Goal: Task Accomplishment & Management: Use online tool/utility

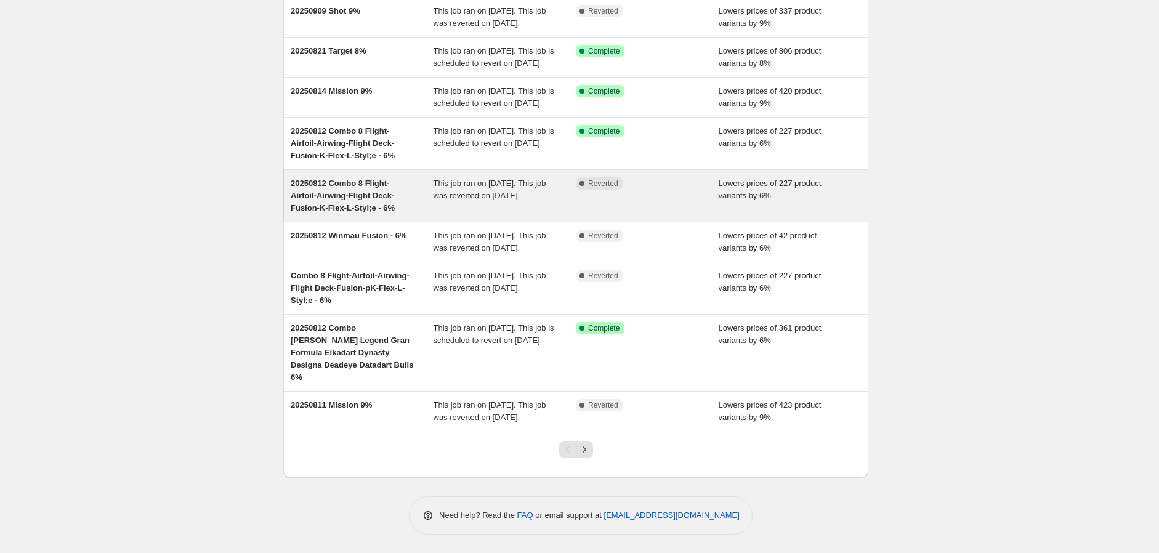
scroll to position [217, 0]
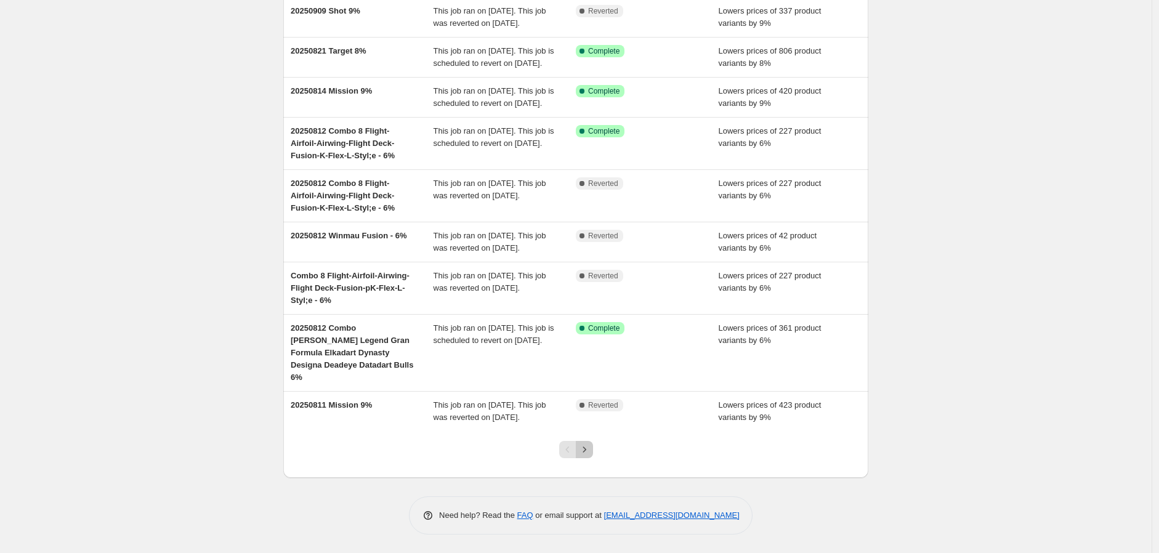
click at [584, 453] on icon "Next" at bounding box center [584, 450] width 12 height 12
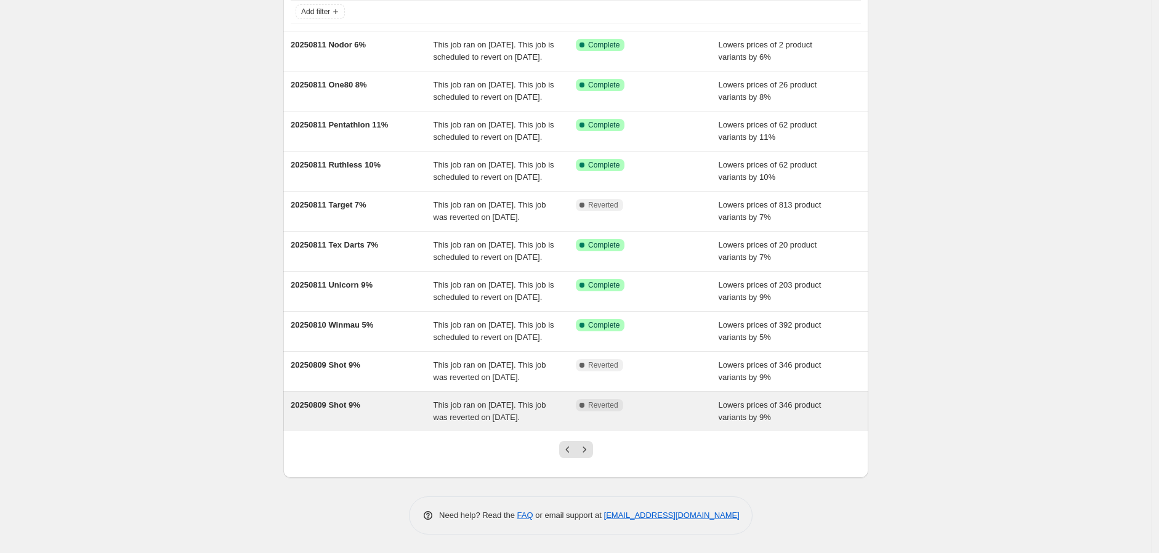
scroll to position [205, 0]
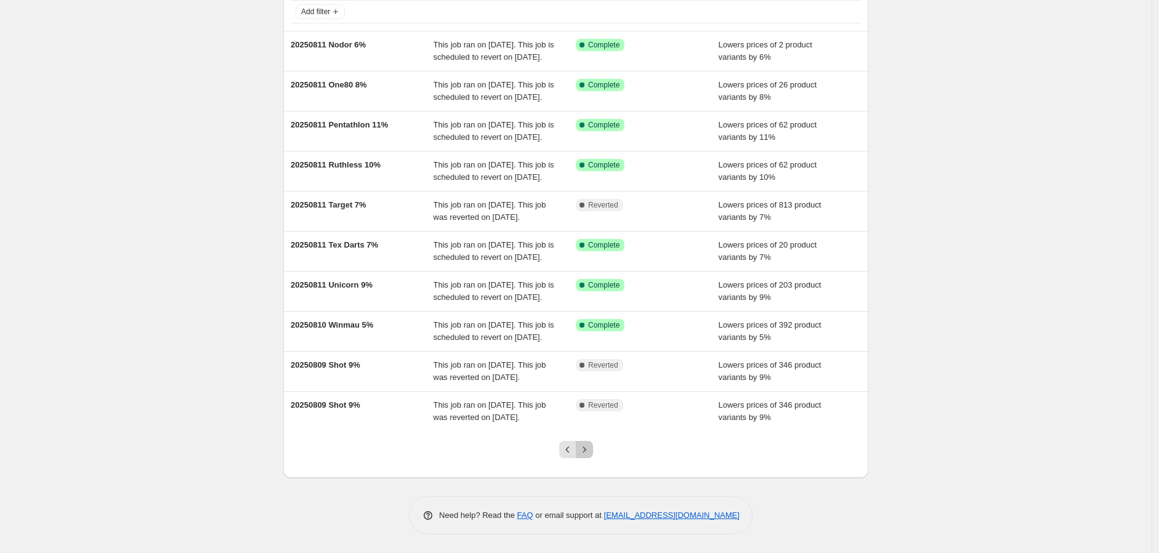
click at [588, 444] on icon "Next" at bounding box center [584, 450] width 12 height 12
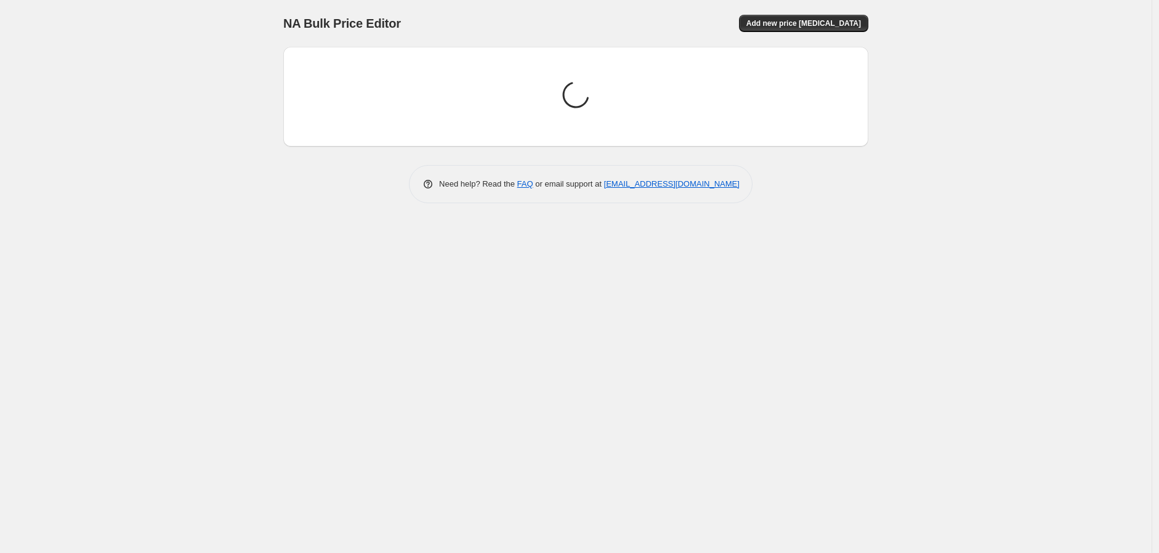
scroll to position [0, 0]
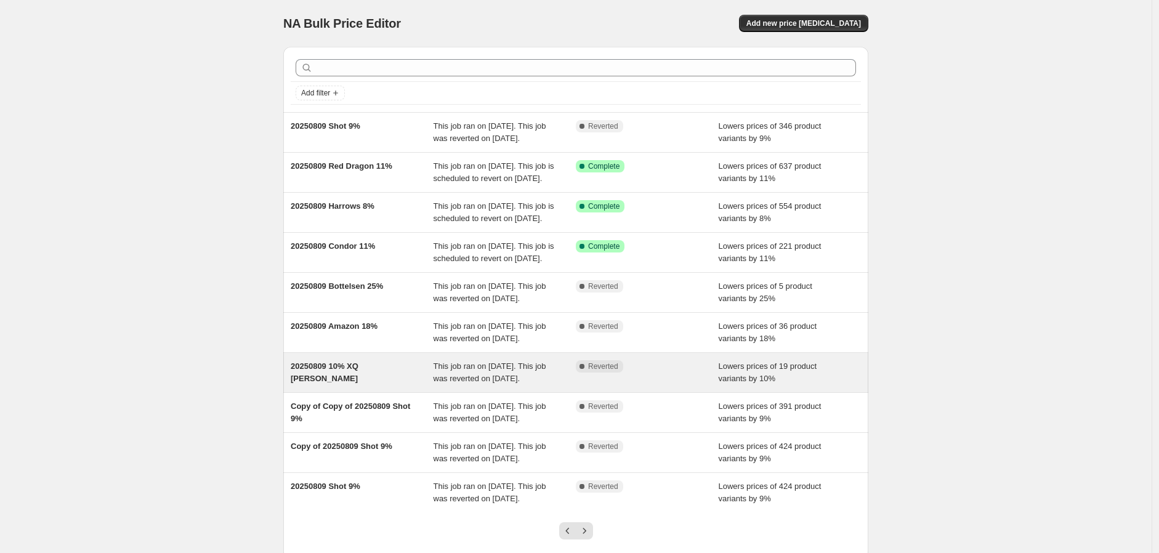
click at [359, 383] on span "20250809 10% XQ [PERSON_NAME]" at bounding box center [325, 373] width 68 height 22
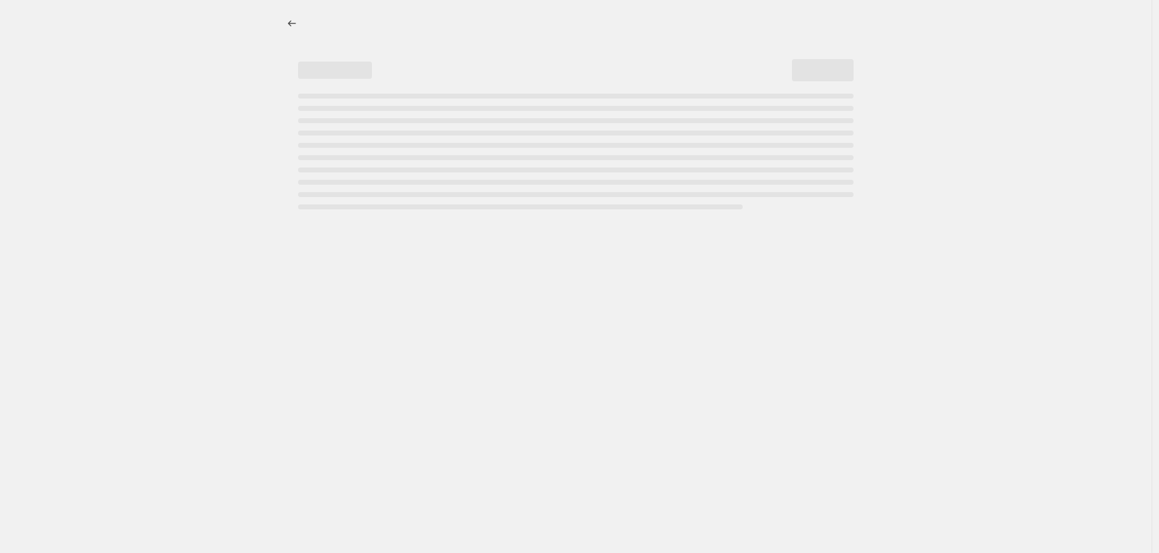
select select "percentage"
select select "no_change"
select select "vendor"
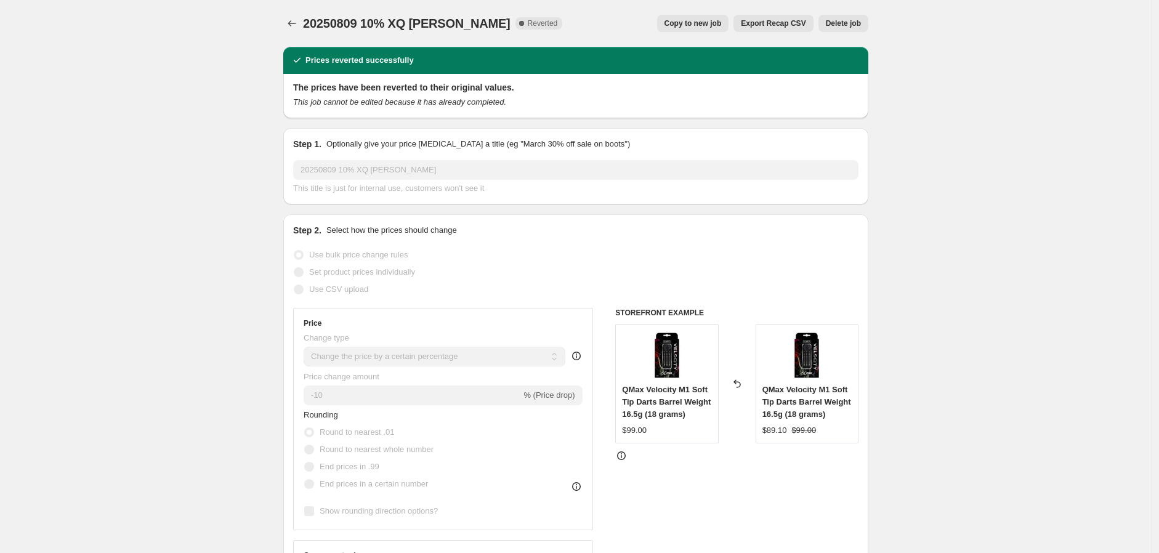
click at [688, 20] on span "Copy to new job" at bounding box center [693, 23] width 57 height 10
select select "percentage"
select select "no_change"
select select "vendor"
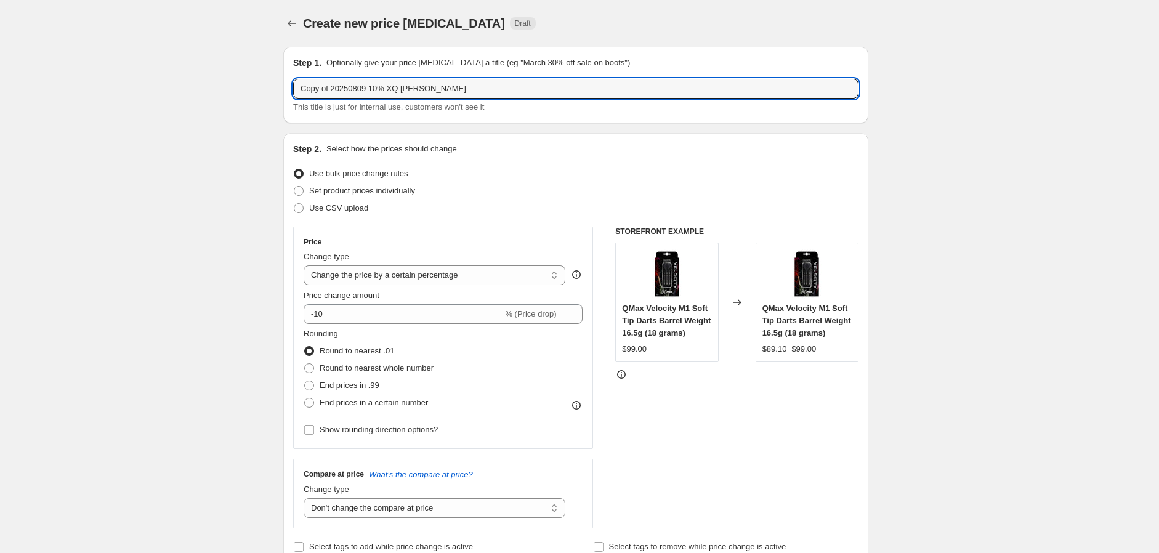
drag, startPoint x: 335, startPoint y: 88, endPoint x: 232, endPoint y: 88, distance: 102.9
drag, startPoint x: 325, startPoint y: 88, endPoint x: 338, endPoint y: 91, distance: 13.3
click at [338, 91] on input "20250809 10% XQ [PERSON_NAME]" at bounding box center [576, 89] width 566 height 20
click at [347, 82] on input "20250909 10% XQ Max Brand" at bounding box center [576, 89] width 566 height 20
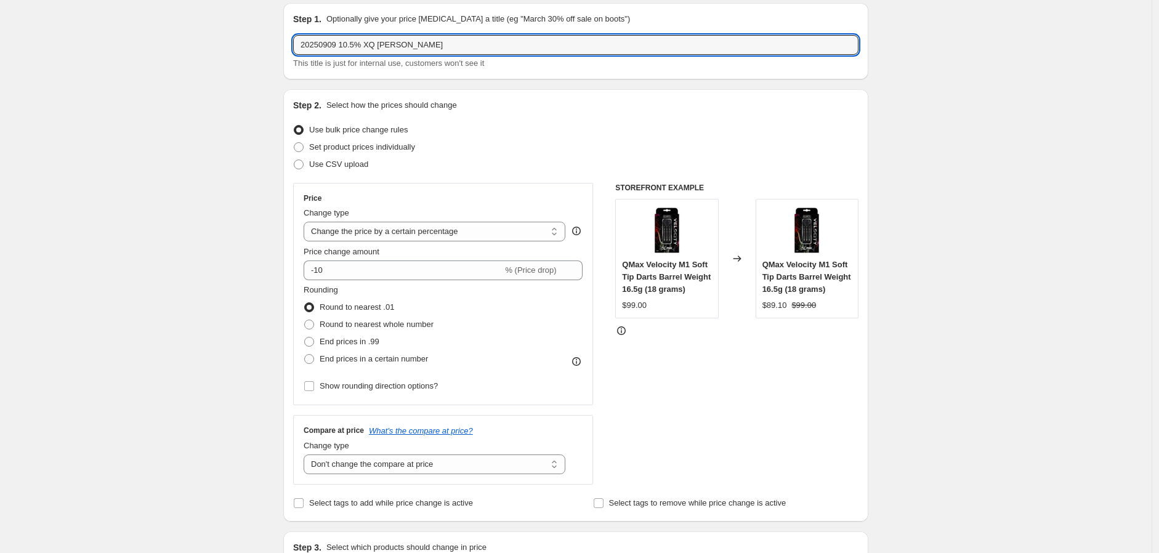
scroll to position [68, 0]
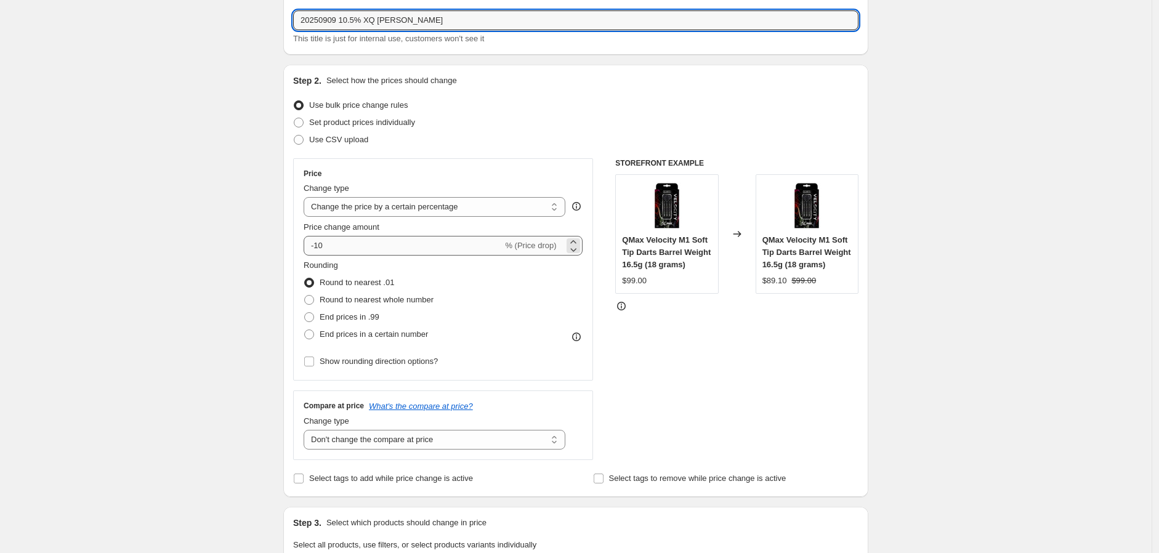
type input "20250909 10.5% XQ [PERSON_NAME]"
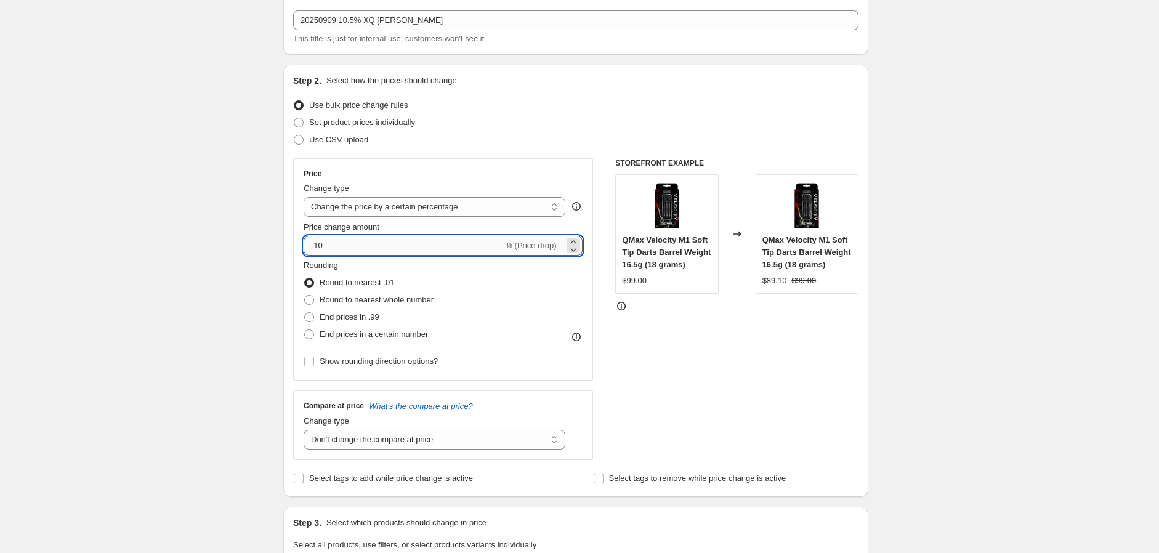
click at [323, 243] on input "-10" at bounding box center [403, 246] width 199 height 20
click at [330, 245] on input "-10" at bounding box center [403, 246] width 199 height 20
type input "-10.5"
click at [490, 287] on div "Rounding Round to nearest .01 Round to nearest whole number End prices in .99 E…" at bounding box center [443, 301] width 279 height 84
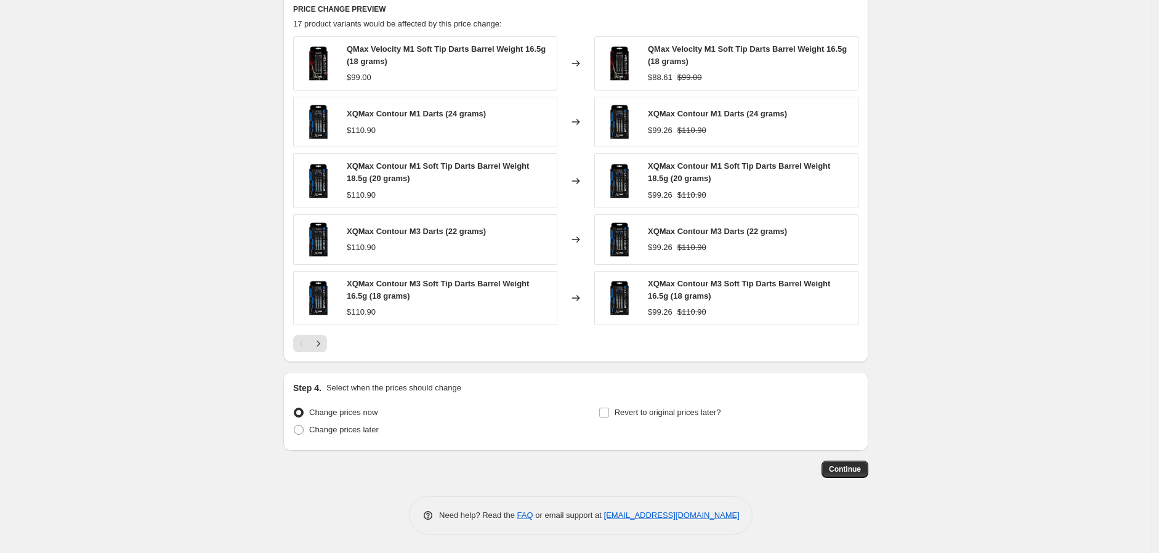
scroll to position [830, 0]
click at [607, 413] on input "Revert to original prices later?" at bounding box center [604, 413] width 10 height 10
checkbox input "true"
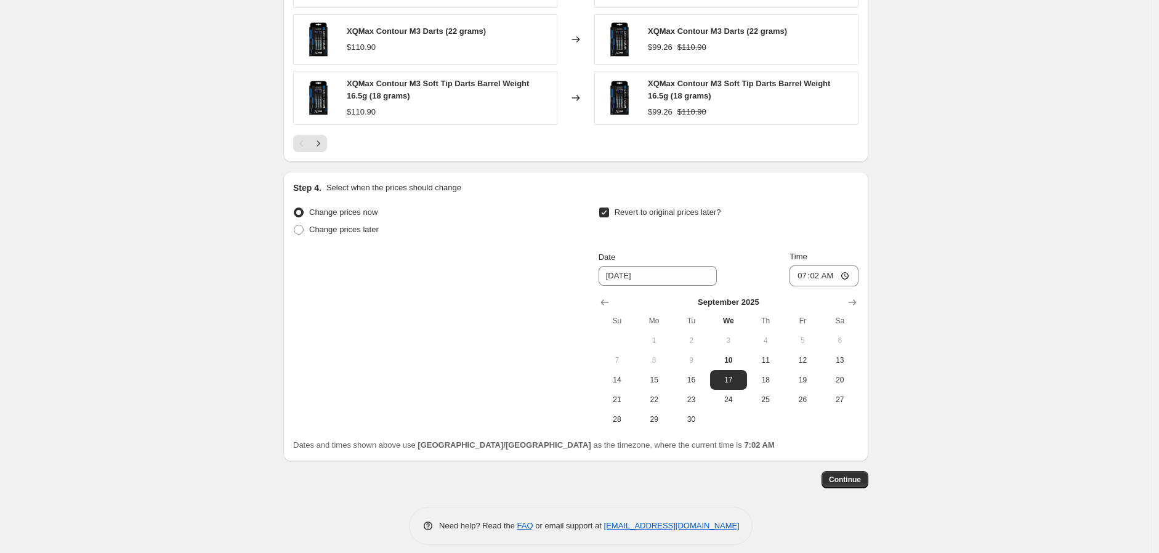
scroll to position [1040, 0]
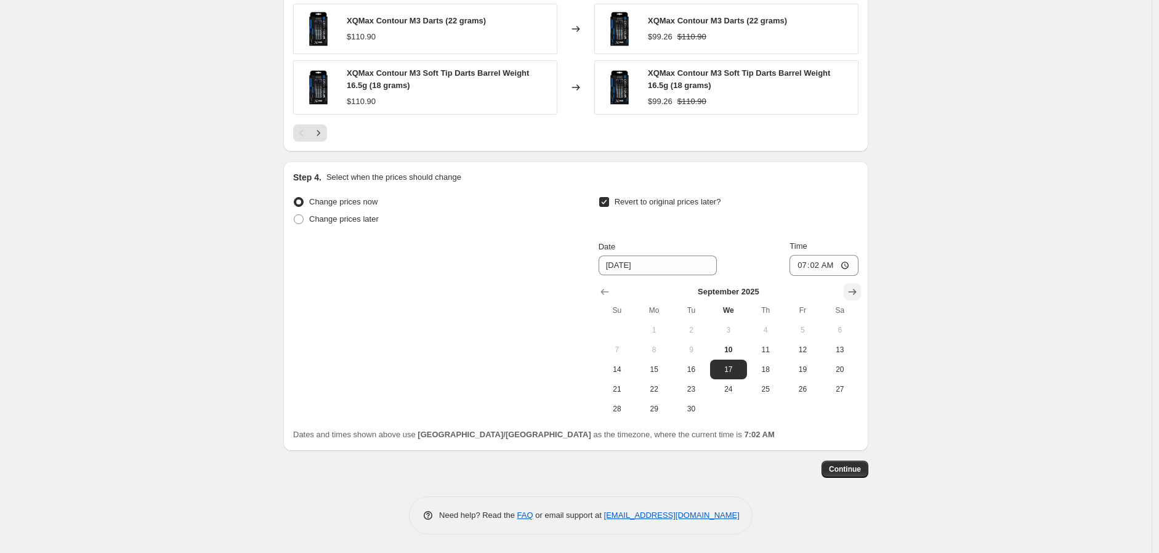
click at [858, 287] on icon "Show next month, October 2025" at bounding box center [852, 292] width 12 height 12
click at [772, 347] on span "9" at bounding box center [765, 350] width 27 height 10
type input "10/9/2025"
click at [846, 262] on input "07:02" at bounding box center [824, 265] width 69 height 21
type input "23:59"
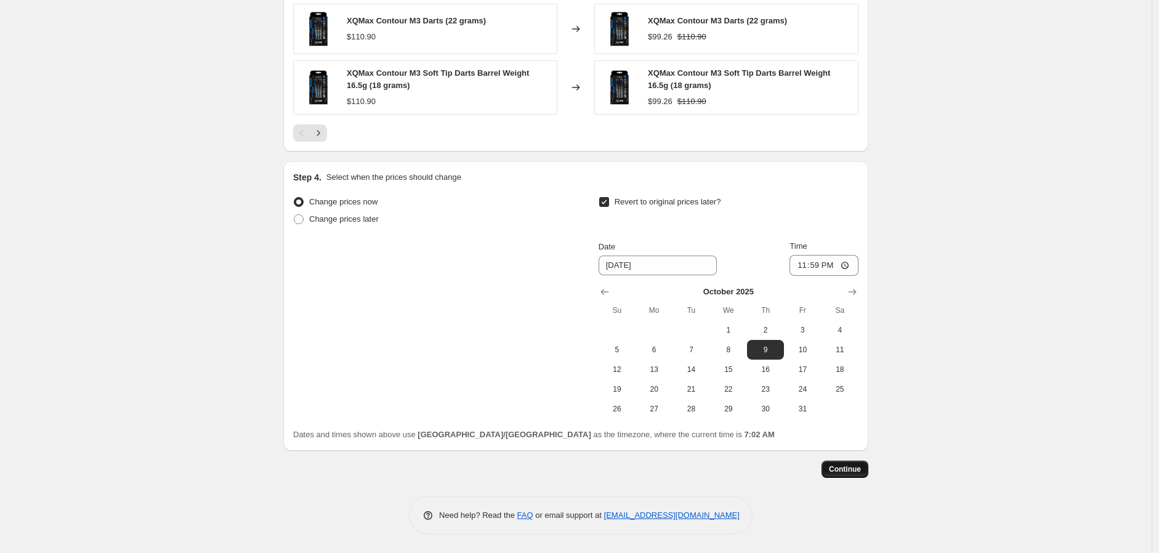
click at [849, 465] on span "Continue" at bounding box center [845, 469] width 32 height 10
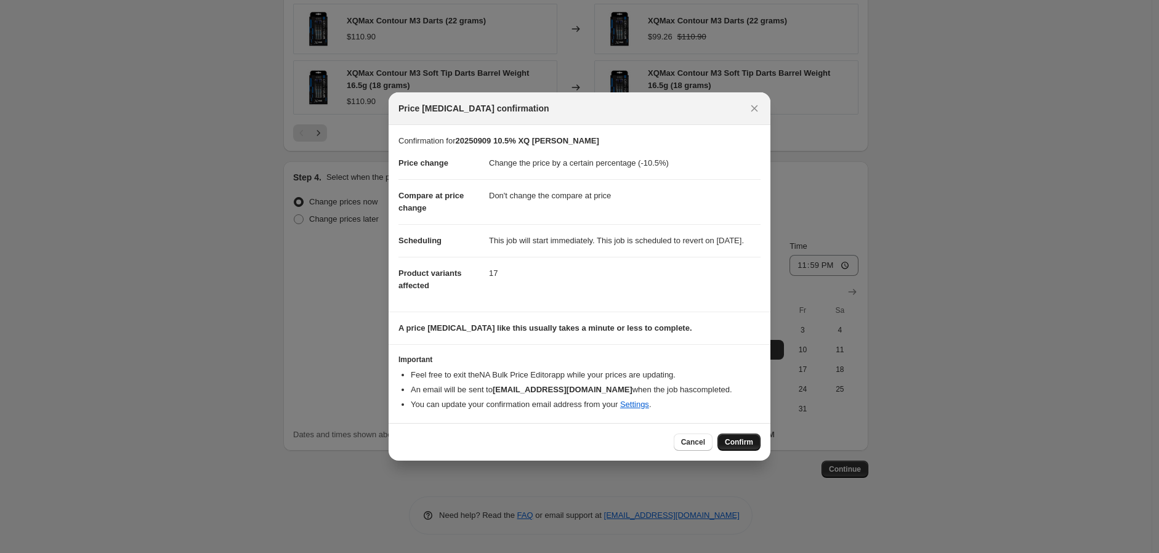
click at [740, 445] on span "Confirm" at bounding box center [739, 442] width 28 height 10
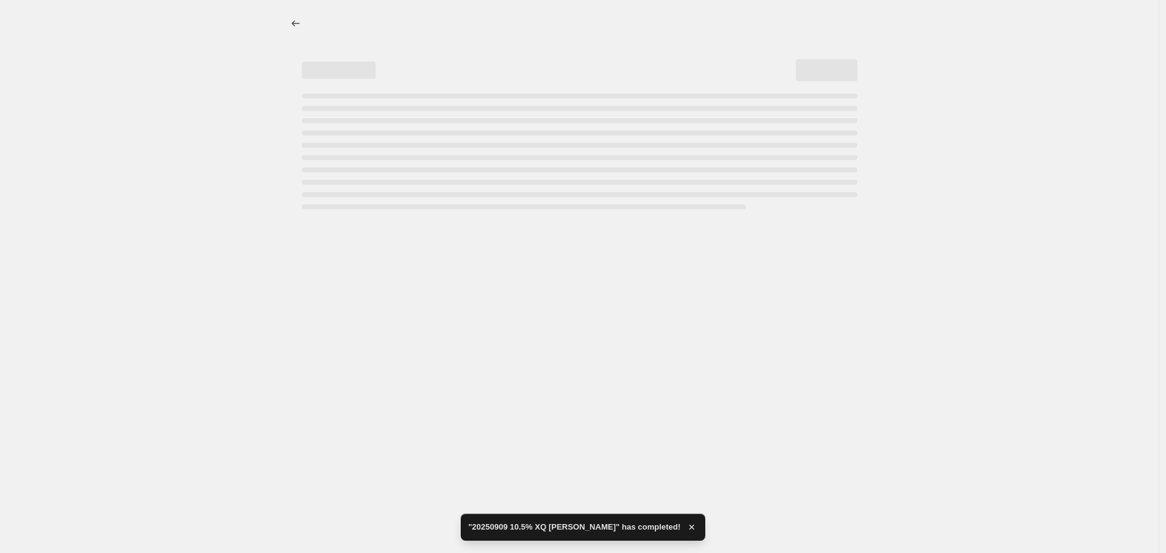
select select "percentage"
select select "no_change"
select select "vendor"
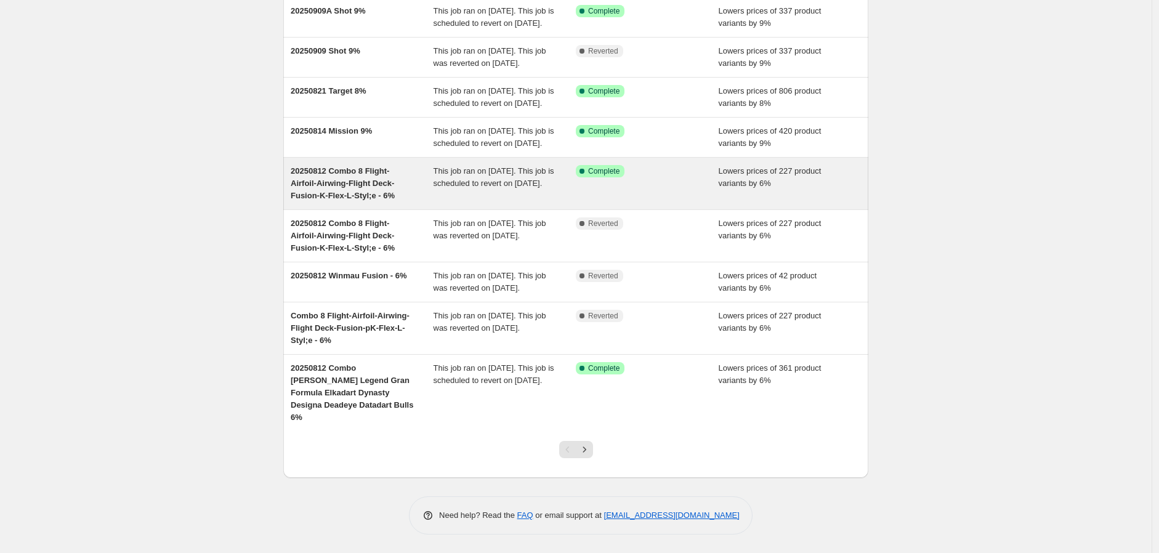
scroll to position [217, 0]
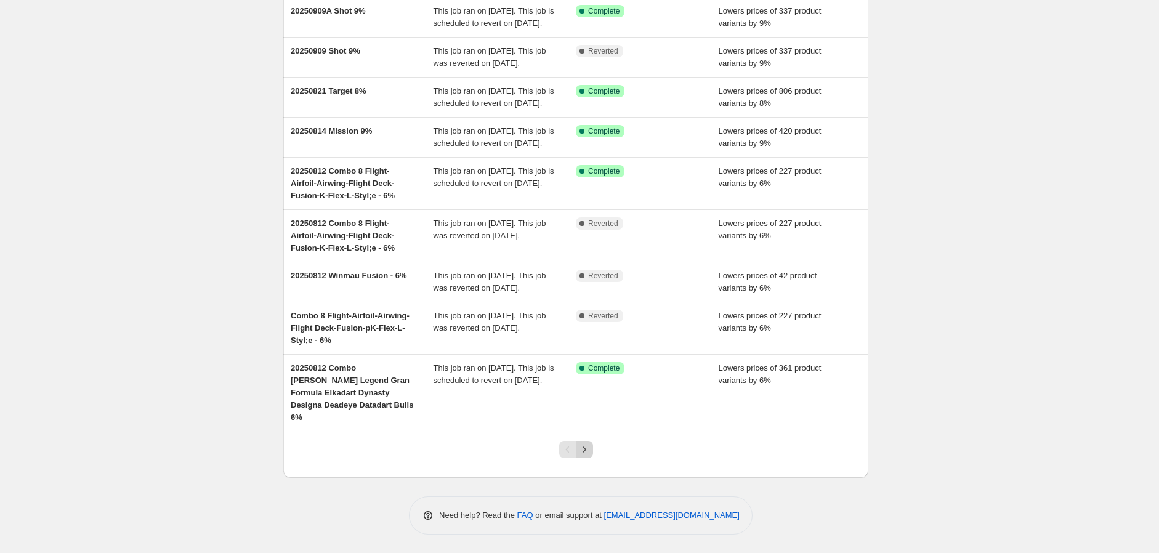
click at [587, 451] on icon "Next" at bounding box center [584, 450] width 12 height 12
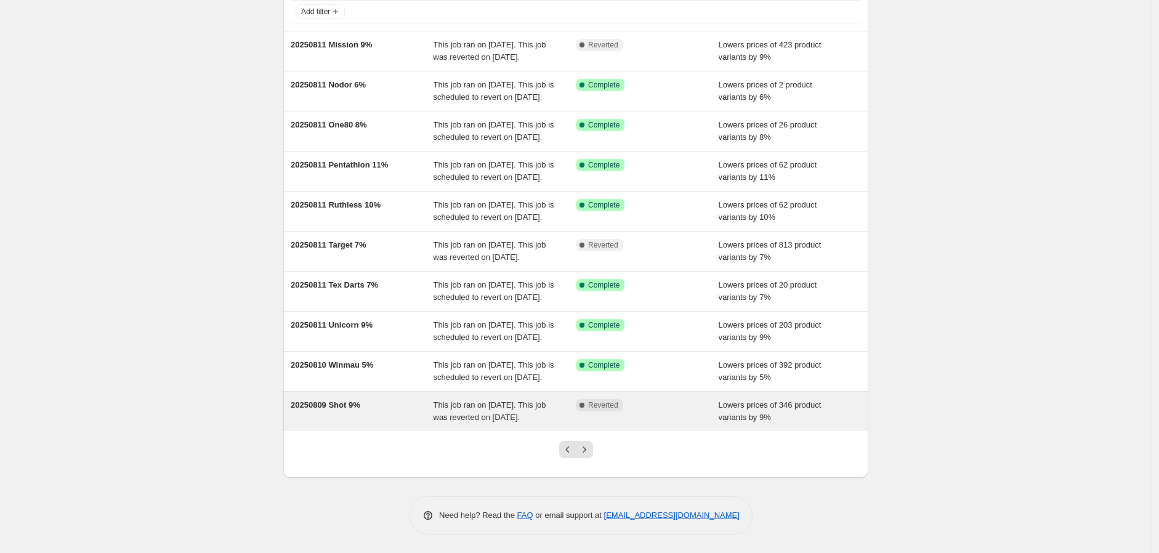
scroll to position [205, 0]
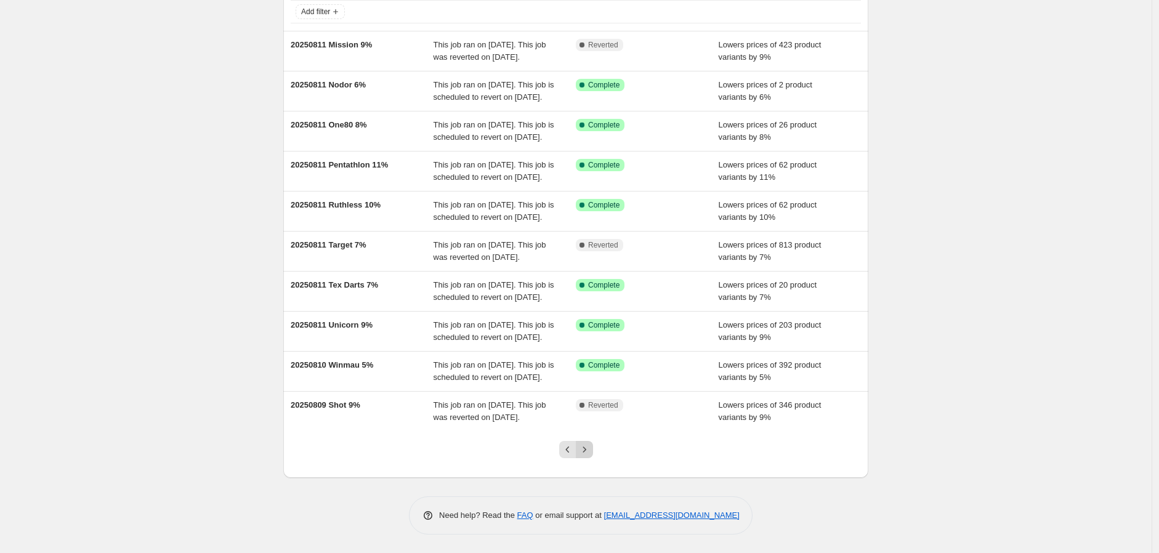
click at [585, 446] on icon "Next" at bounding box center [584, 450] width 12 height 12
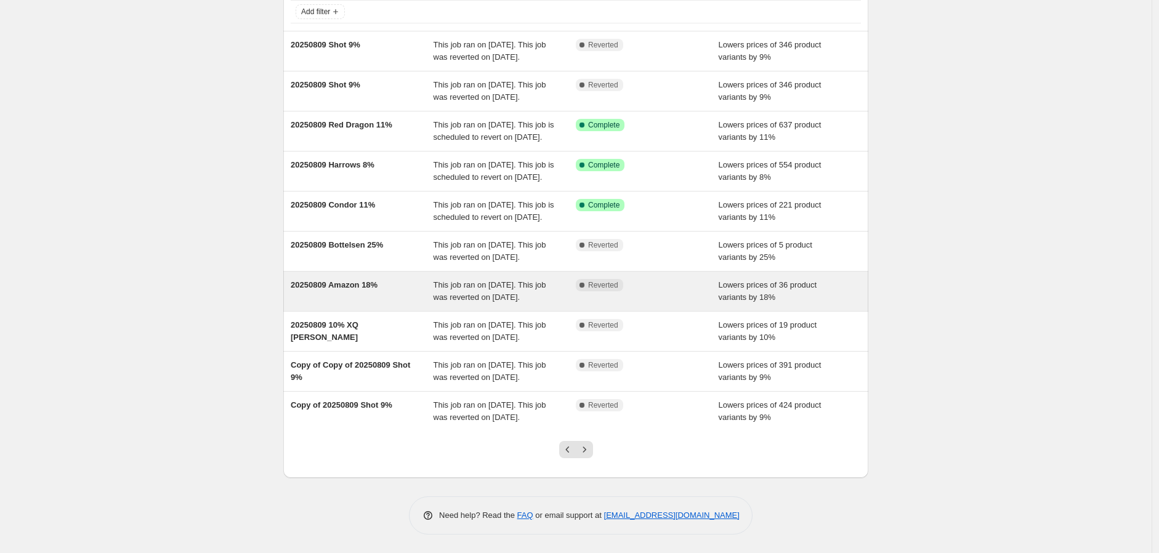
click at [328, 280] on span "20250809 Amazon 18%" at bounding box center [334, 284] width 87 height 9
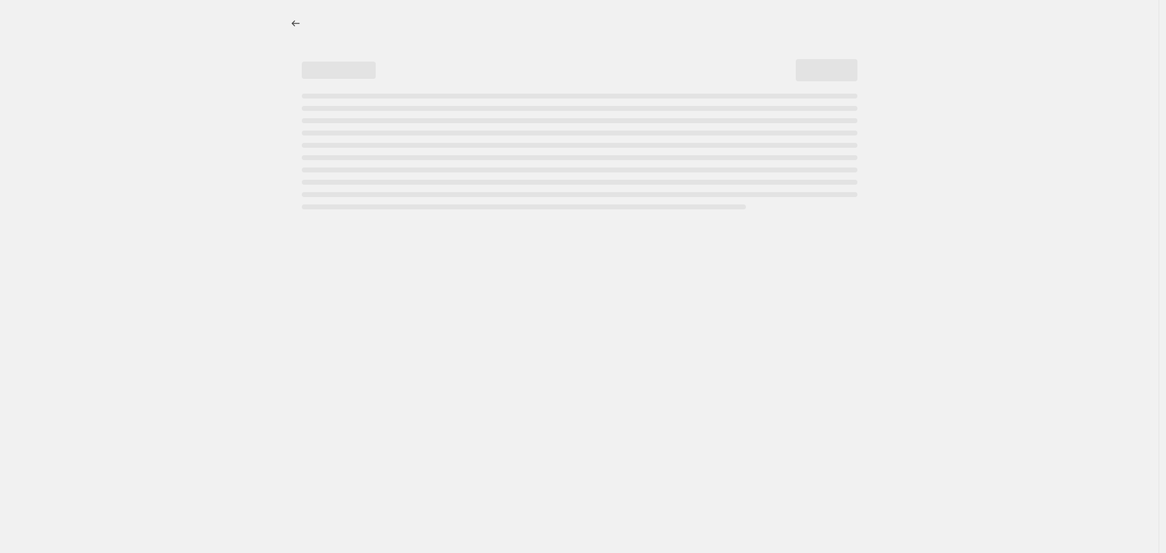
select select "percentage"
select select "no_change"
select select "vendor"
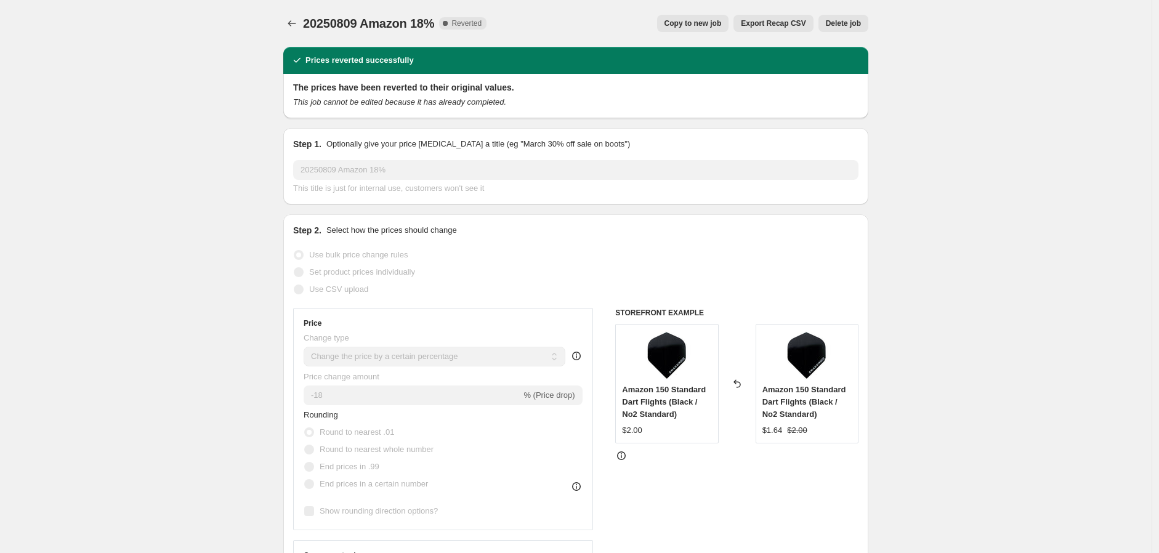
click at [702, 21] on span "Copy to new job" at bounding box center [693, 23] width 57 height 10
select select "percentage"
select select "no_change"
select select "vendor"
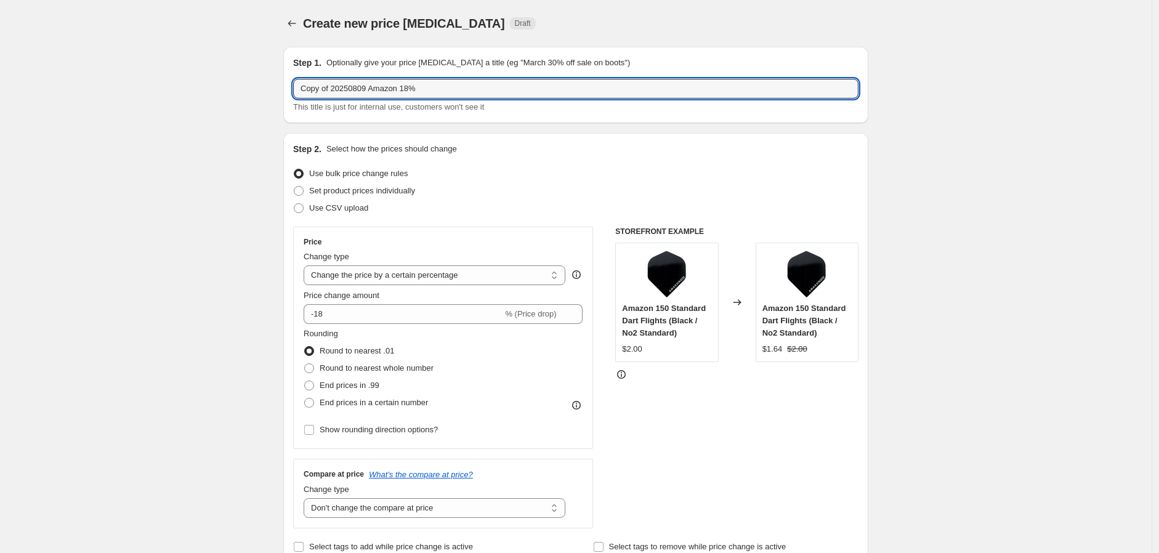
drag, startPoint x: 335, startPoint y: 88, endPoint x: 256, endPoint y: 103, distance: 80.3
drag, startPoint x: 327, startPoint y: 85, endPoint x: 339, endPoint y: 91, distance: 14.1
click at [339, 91] on input "20250809 Amazon 18%" at bounding box center [576, 89] width 566 height 20
click at [379, 88] on input "20250910 Amazon 18%" at bounding box center [576, 89] width 566 height 20
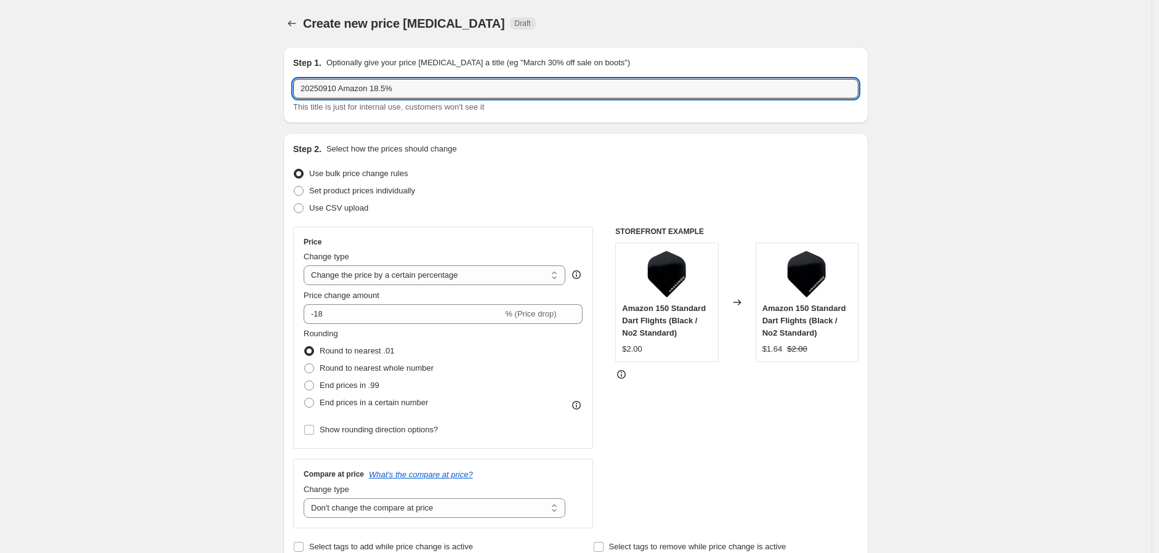
type input "20250910 Amazon 18.5%"
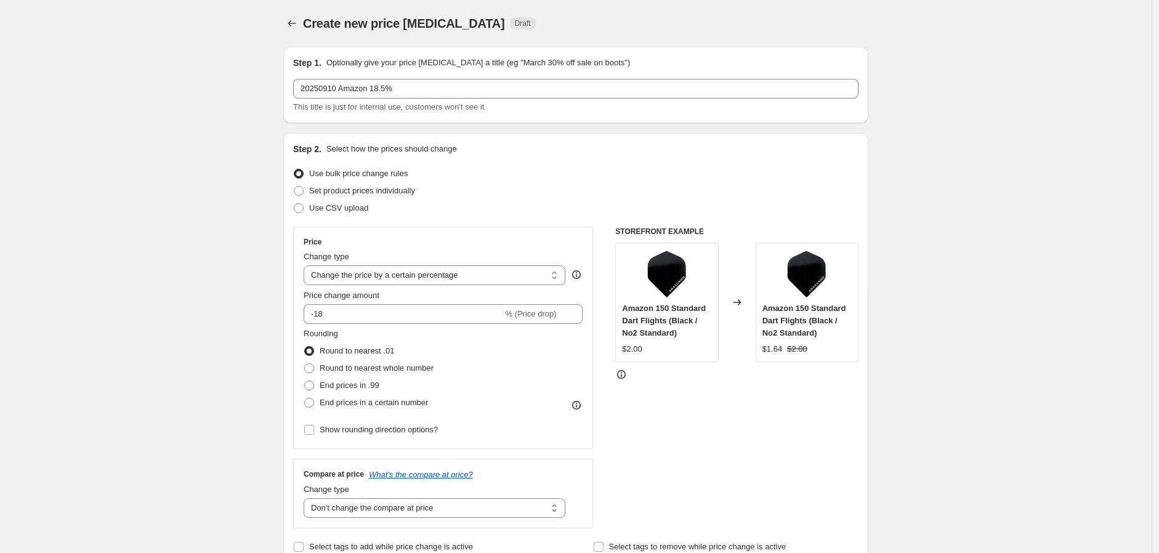
click at [477, 169] on div "Use bulk price change rules" at bounding box center [576, 173] width 566 height 17
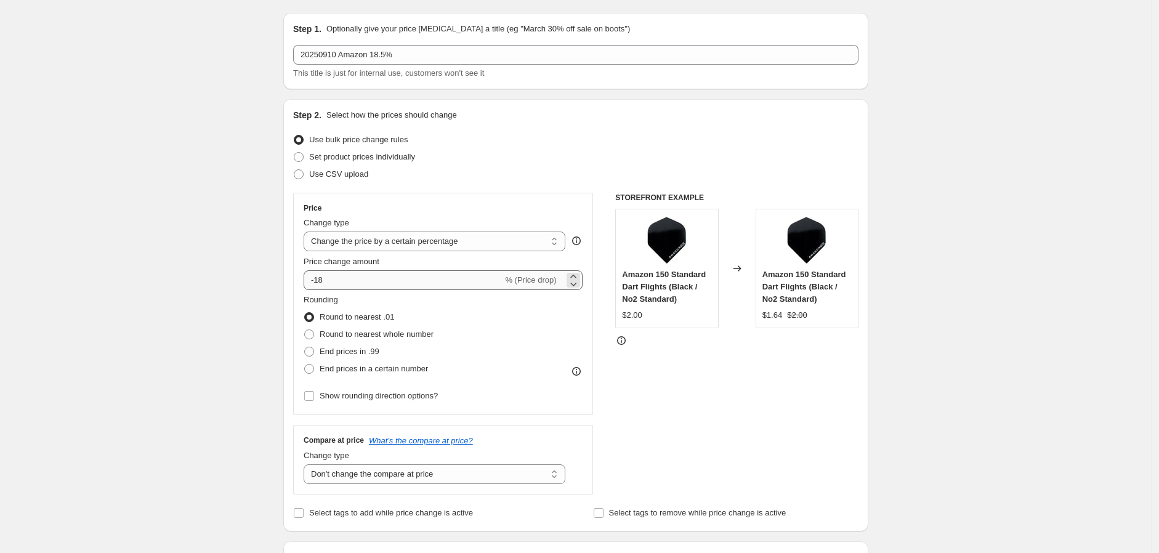
scroll to position [68, 0]
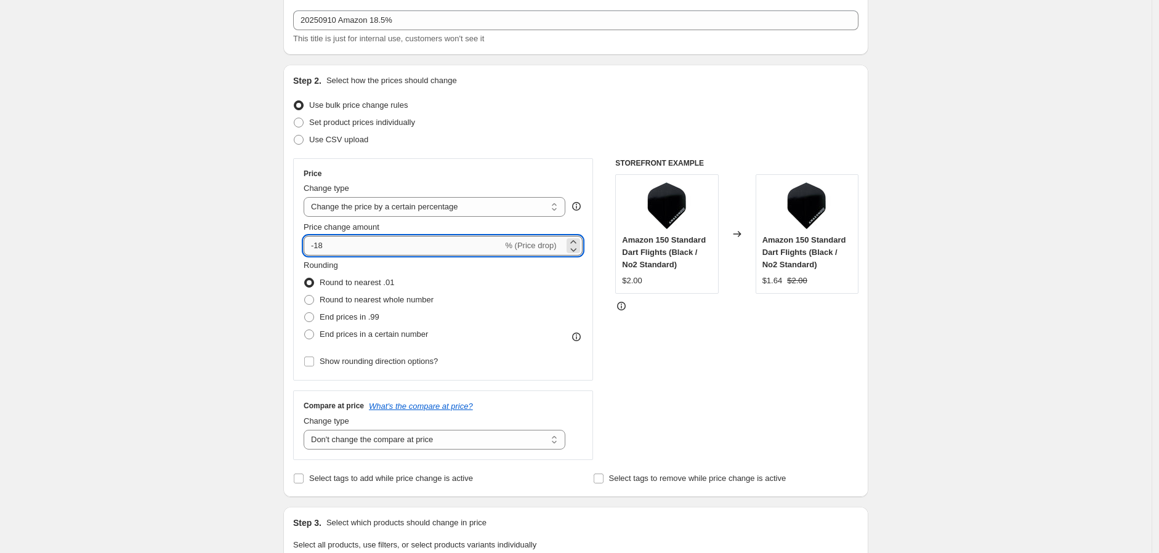
click at [335, 246] on input "-18" at bounding box center [403, 246] width 199 height 20
type input "-18.5"
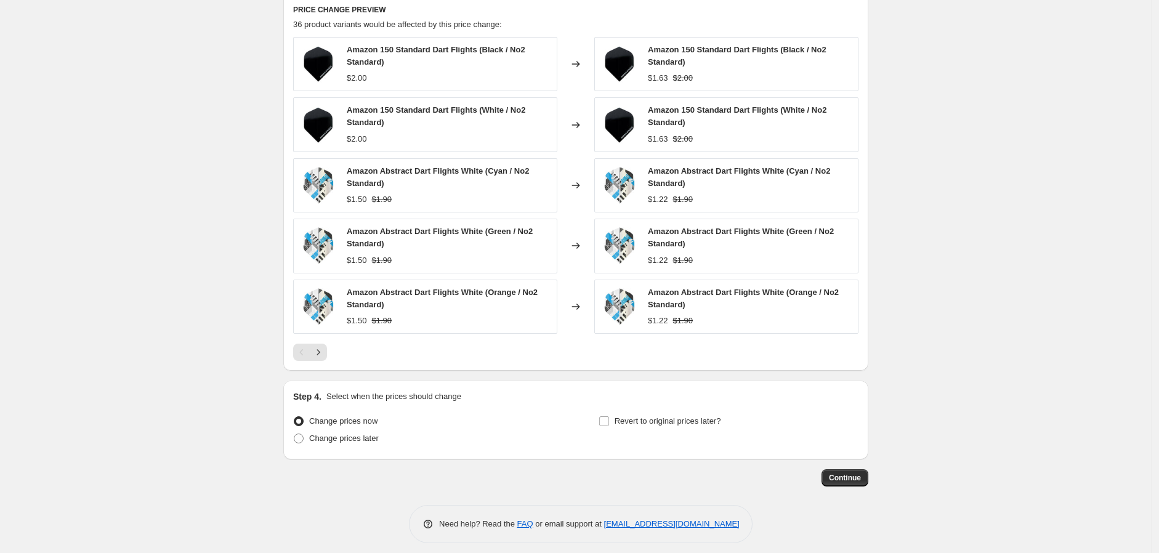
scroll to position [838, 0]
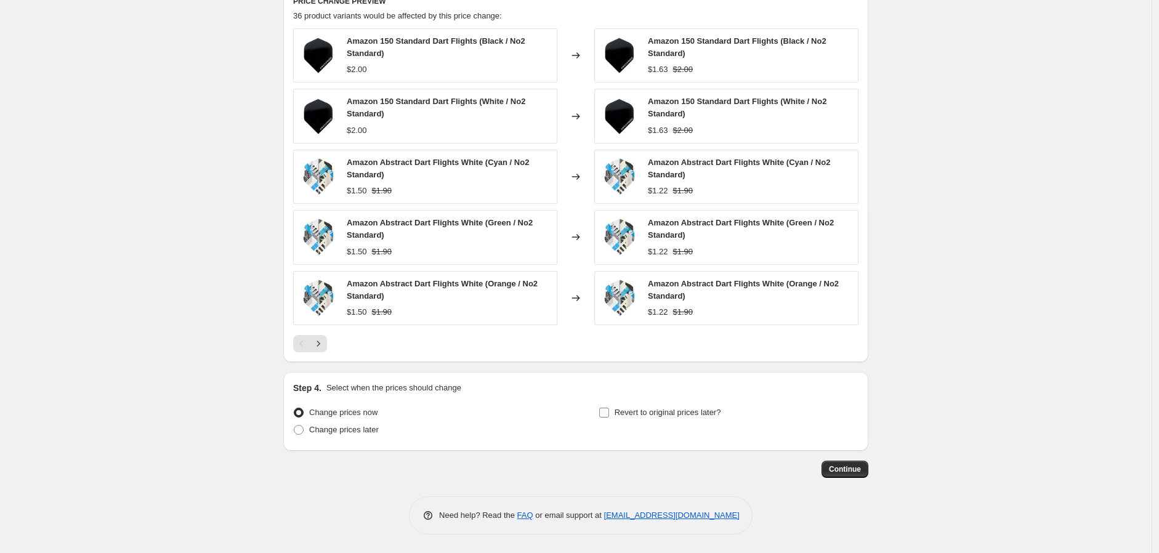
click at [609, 416] on input "Revert to original prices later?" at bounding box center [604, 413] width 10 height 10
checkbox input "true"
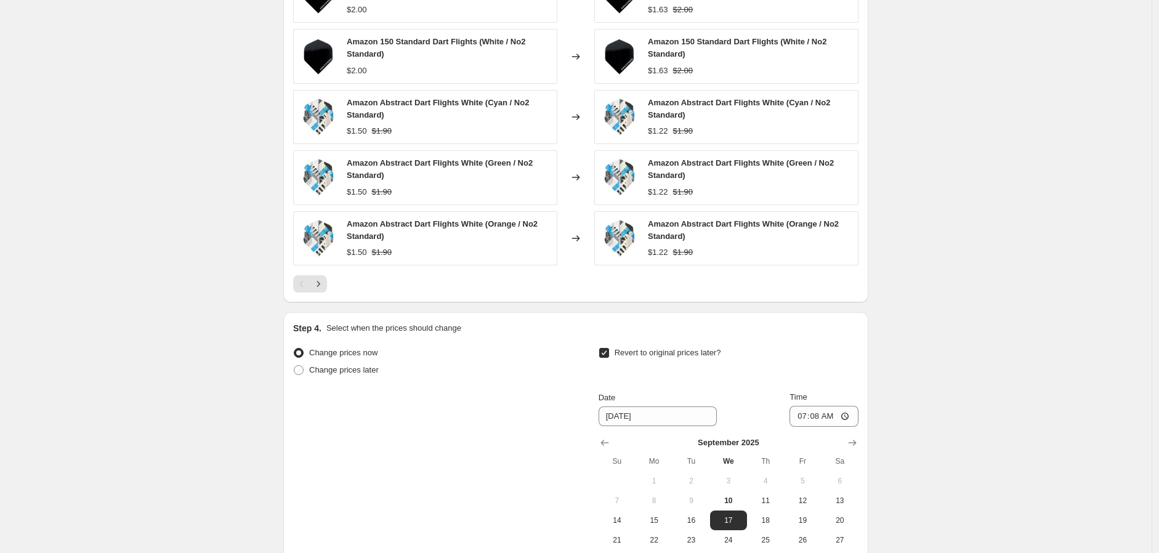
scroll to position [1049, 0]
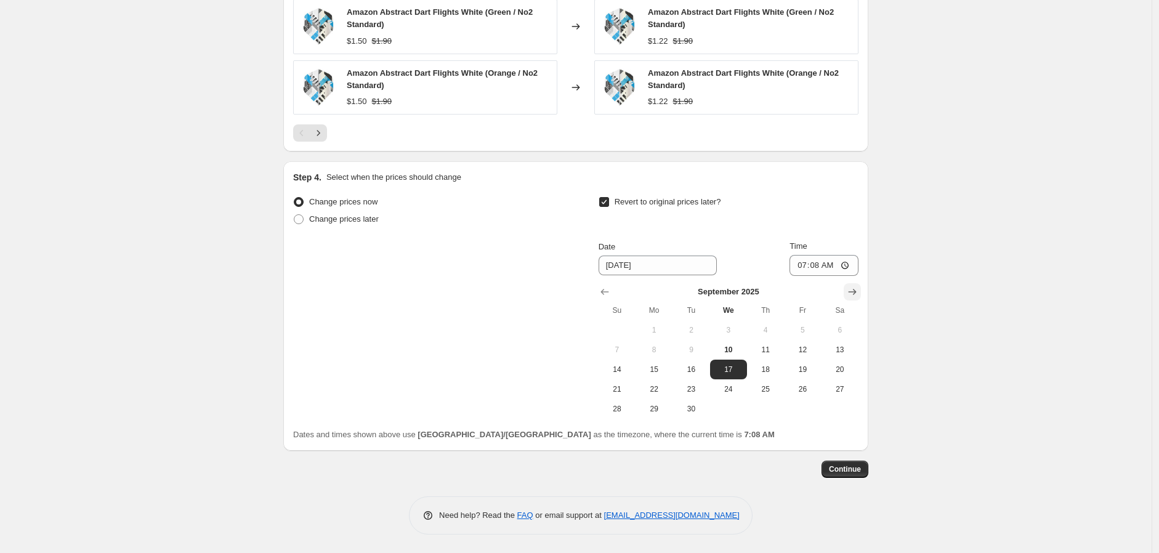
click at [855, 287] on icon "Show next month, October 2025" at bounding box center [852, 292] width 12 height 12
click at [808, 346] on span "10" at bounding box center [802, 350] width 27 height 10
type input "[DATE]"
click at [848, 261] on input "07:08" at bounding box center [824, 265] width 69 height 21
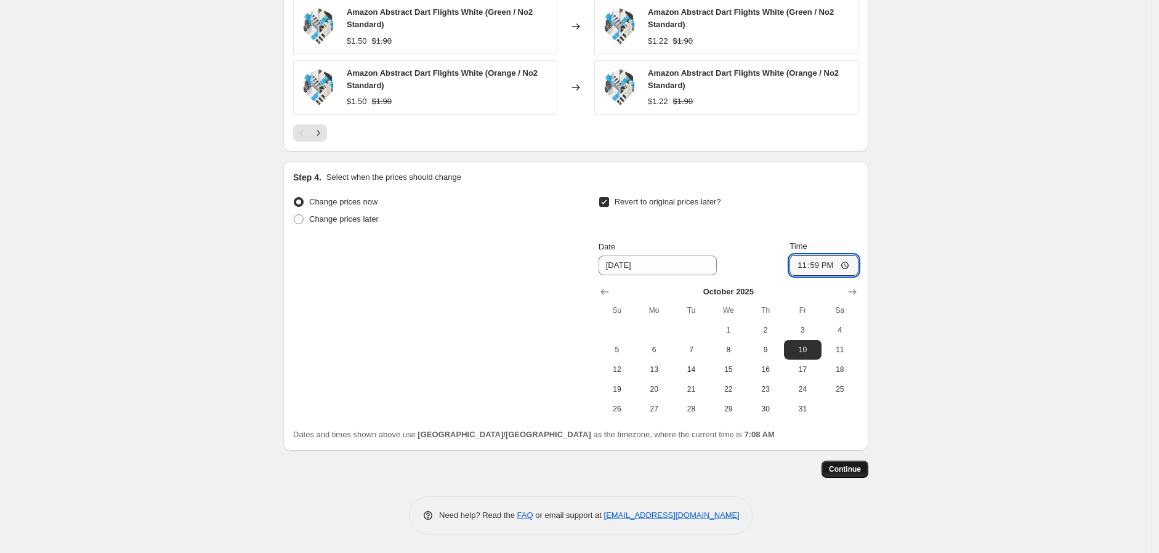
type input "23:59"
click at [854, 470] on span "Continue" at bounding box center [845, 469] width 32 height 10
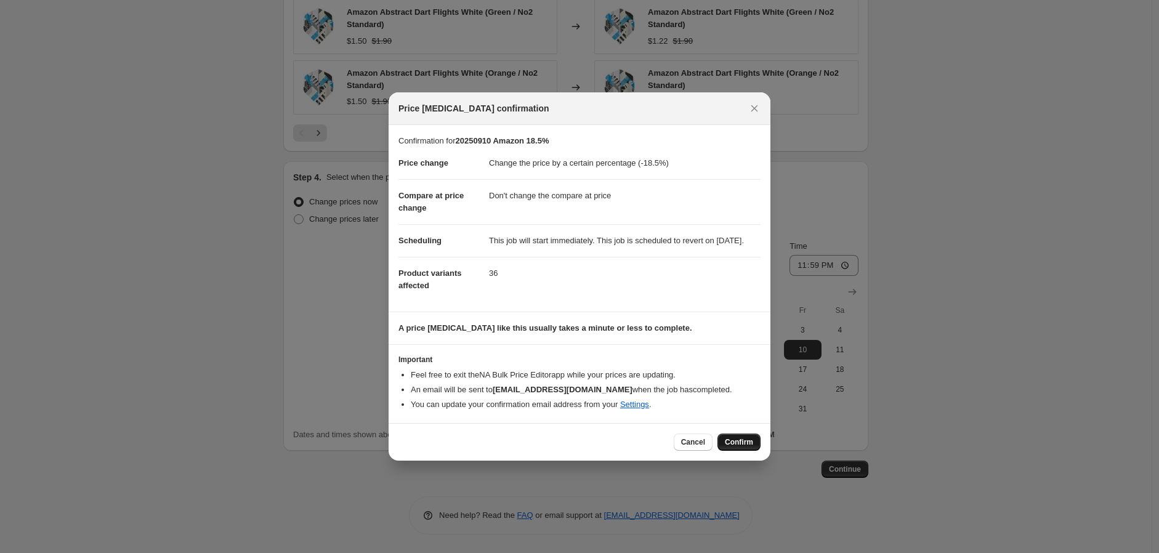
click at [741, 447] on span "Confirm" at bounding box center [739, 442] width 28 height 10
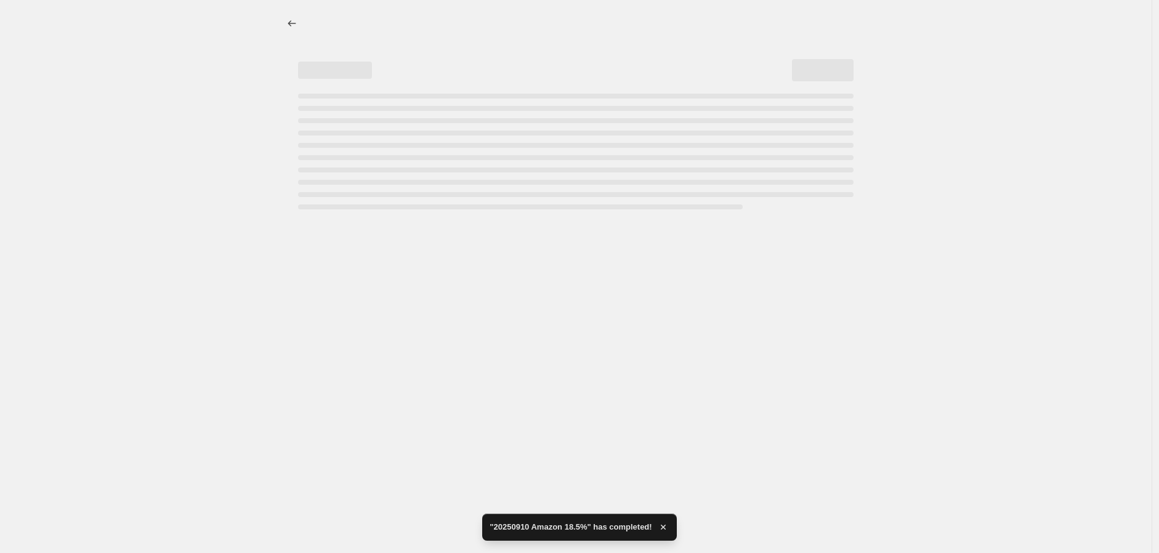
select select "percentage"
select select "no_change"
select select "vendor"
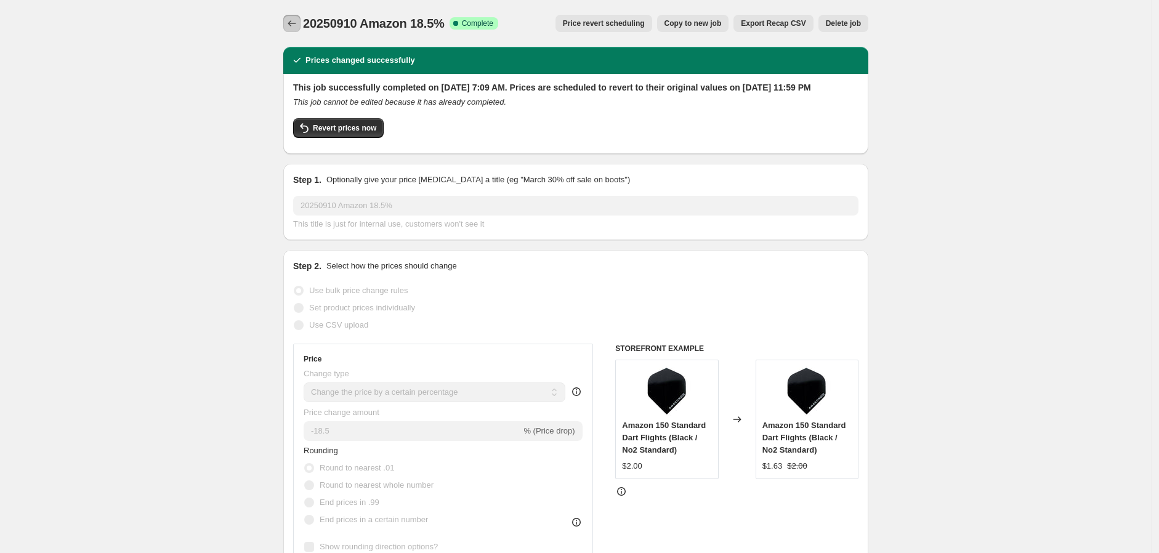
click at [291, 17] on button "Price change jobs" at bounding box center [291, 23] width 17 height 17
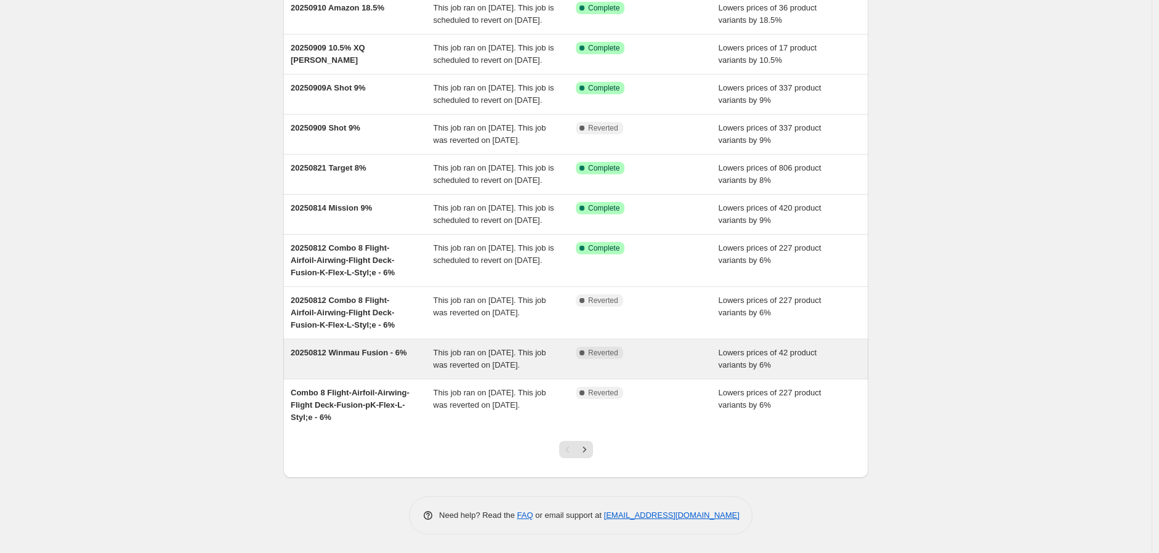
scroll to position [205, 0]
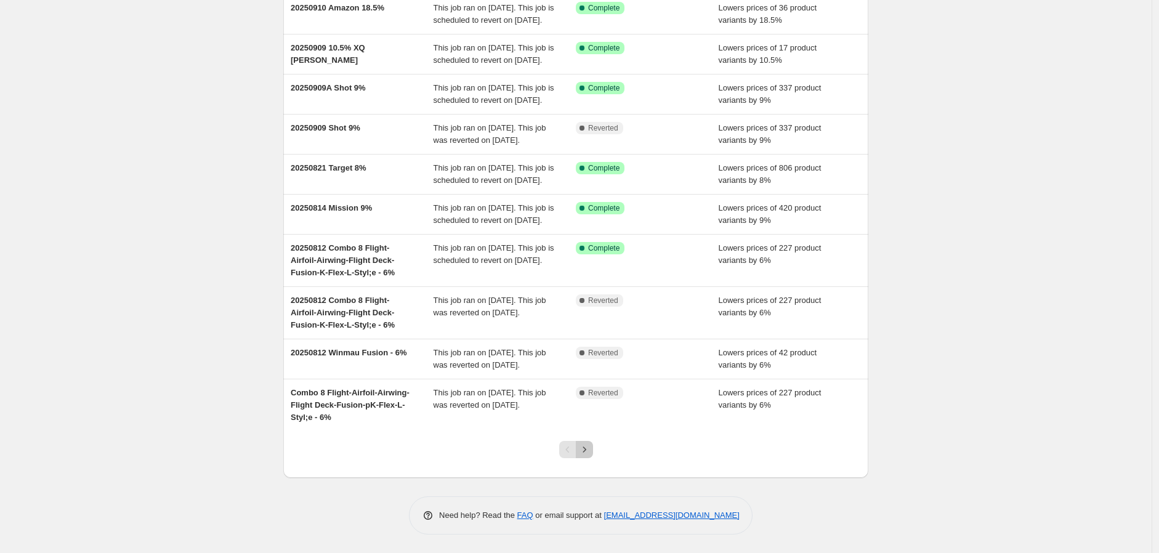
click at [588, 445] on icon "Next" at bounding box center [584, 450] width 12 height 12
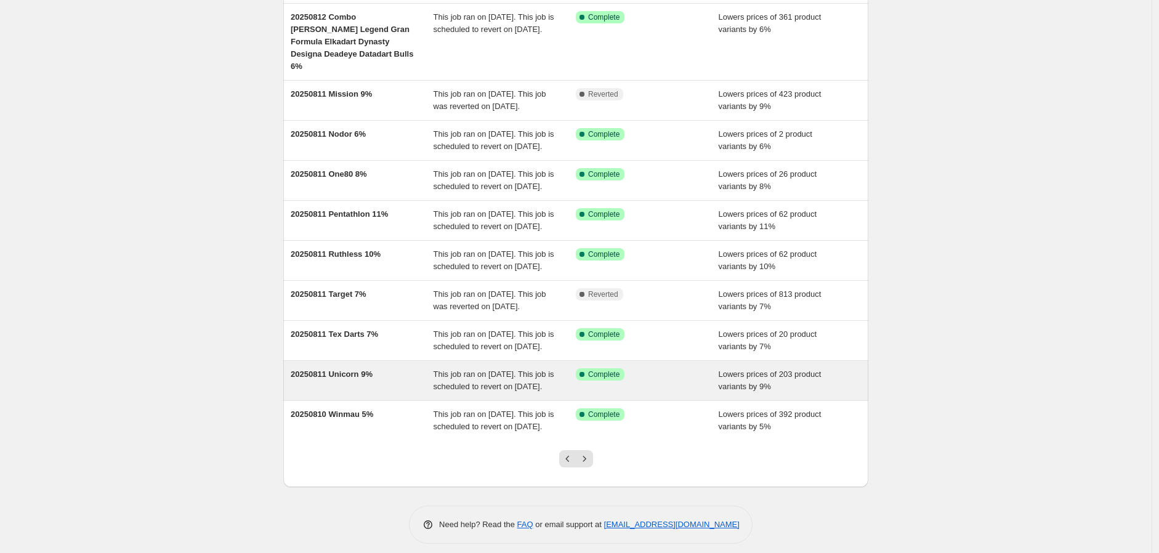
scroll to position [217, 0]
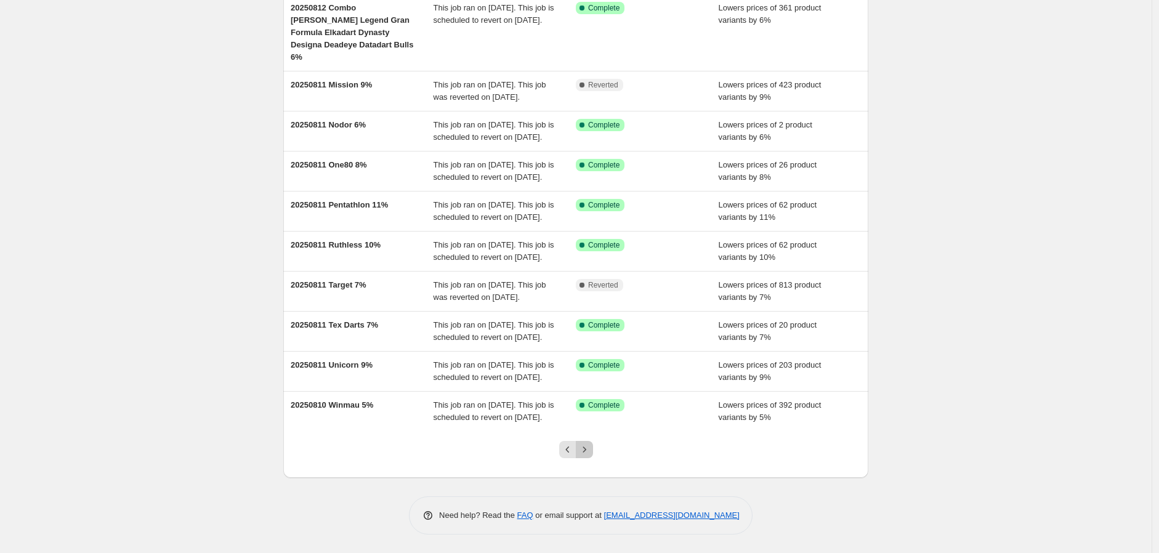
click at [587, 447] on icon "Next" at bounding box center [584, 450] width 12 height 12
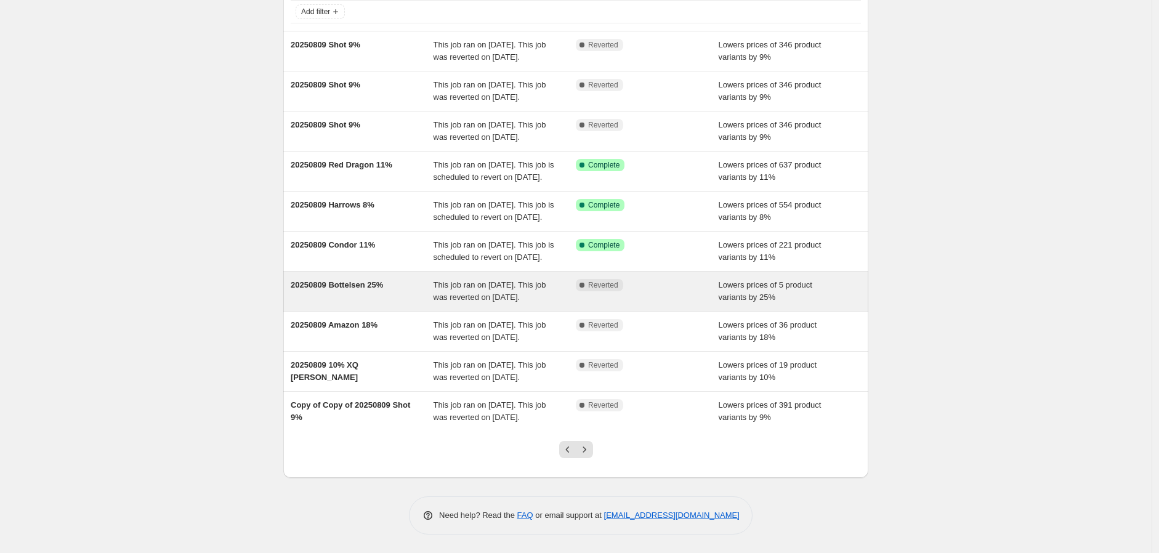
scroll to position [205, 0]
click at [344, 280] on span "20250809 Bottelsen 25%" at bounding box center [337, 284] width 92 height 9
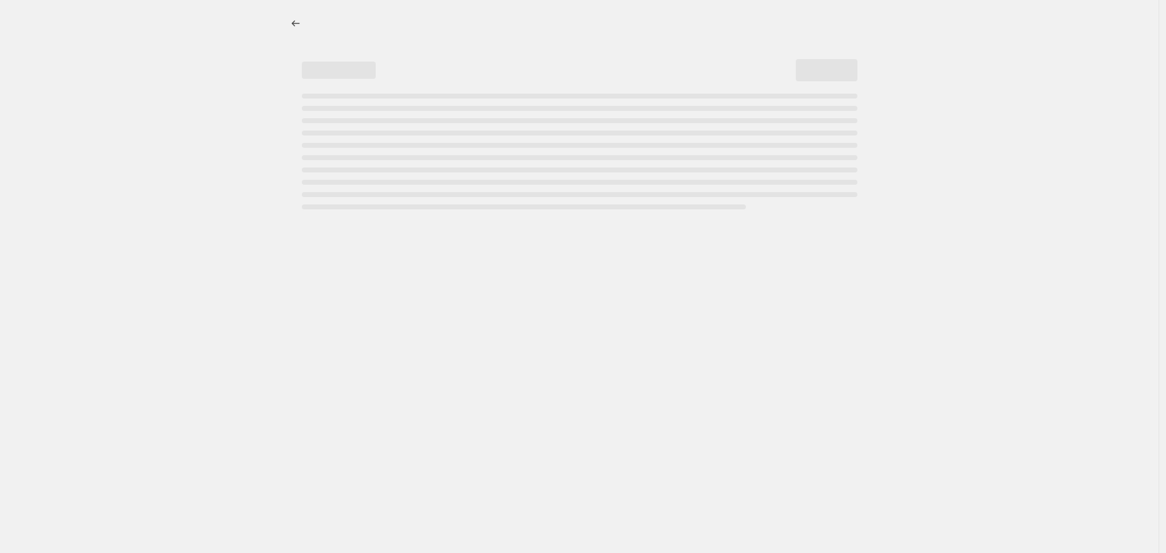
select select "percentage"
select select "no_change"
select select "vendor"
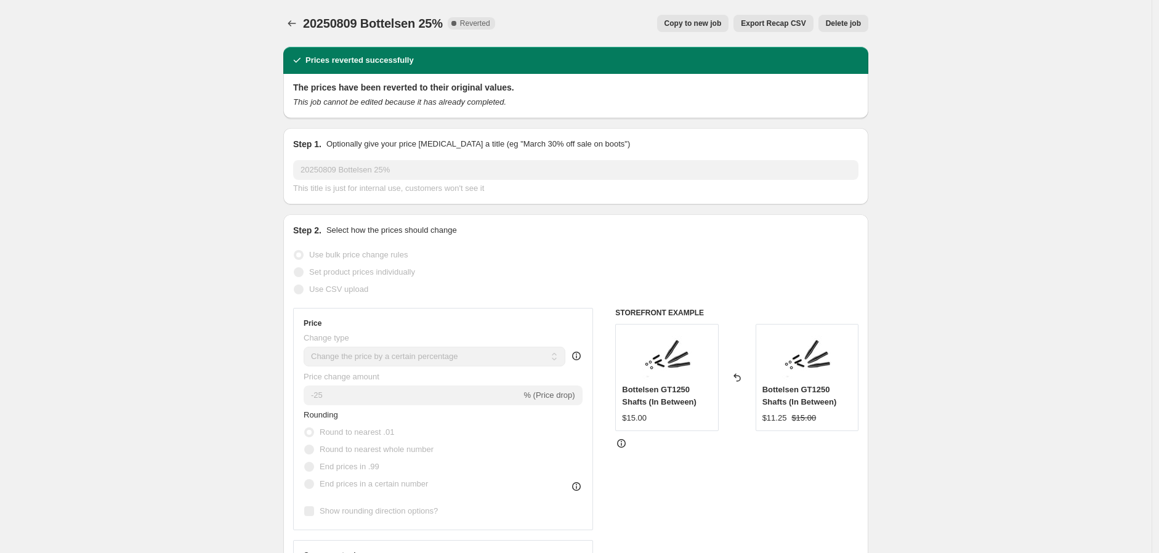
click at [704, 20] on span "Copy to new job" at bounding box center [693, 23] width 57 height 10
select select "percentage"
select select "no_change"
select select "vendor"
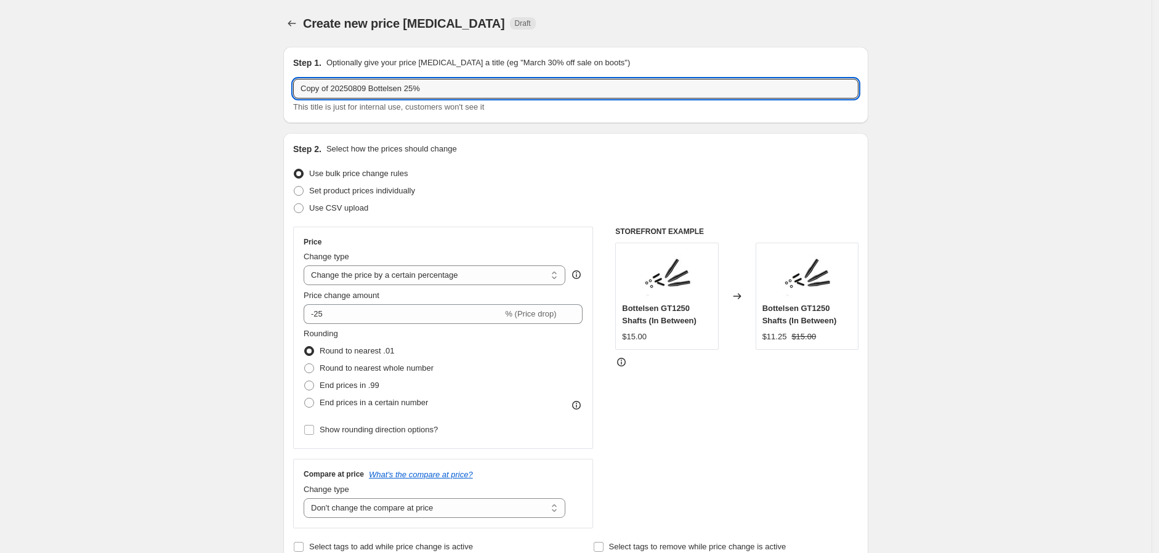
drag, startPoint x: 334, startPoint y: 89, endPoint x: 217, endPoint y: 95, distance: 117.2
drag, startPoint x: 325, startPoint y: 84, endPoint x: 338, endPoint y: 85, distance: 12.4
click at [338, 85] on input "20250809 Bottelsen 25%" at bounding box center [576, 89] width 566 height 20
click at [386, 93] on input "202500910 Bottelsen 25%" at bounding box center [576, 89] width 566 height 20
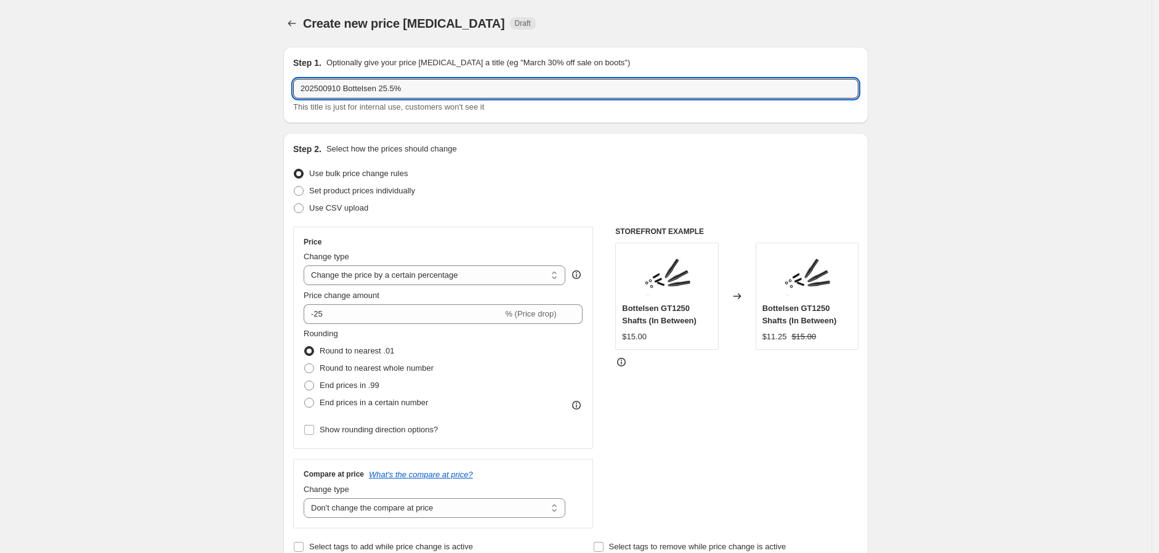
type input "202500910 Bottelsen 25.5%"
click at [639, 219] on div "Step 2. Select how the prices should change Use bulk price change rules Set pro…" at bounding box center [576, 349] width 566 height 413
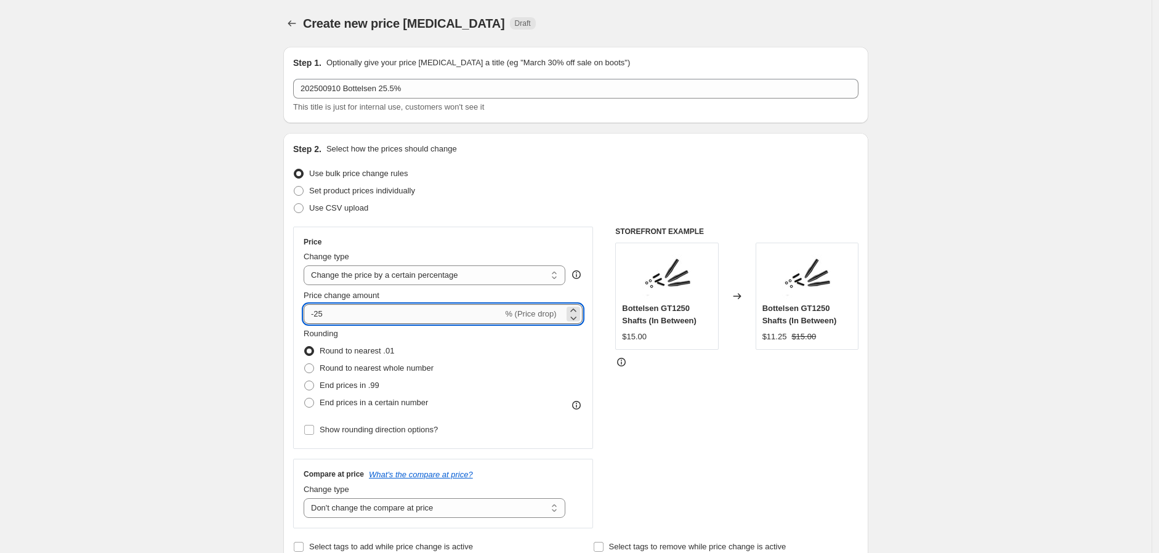
click at [336, 323] on input "-25" at bounding box center [403, 314] width 199 height 20
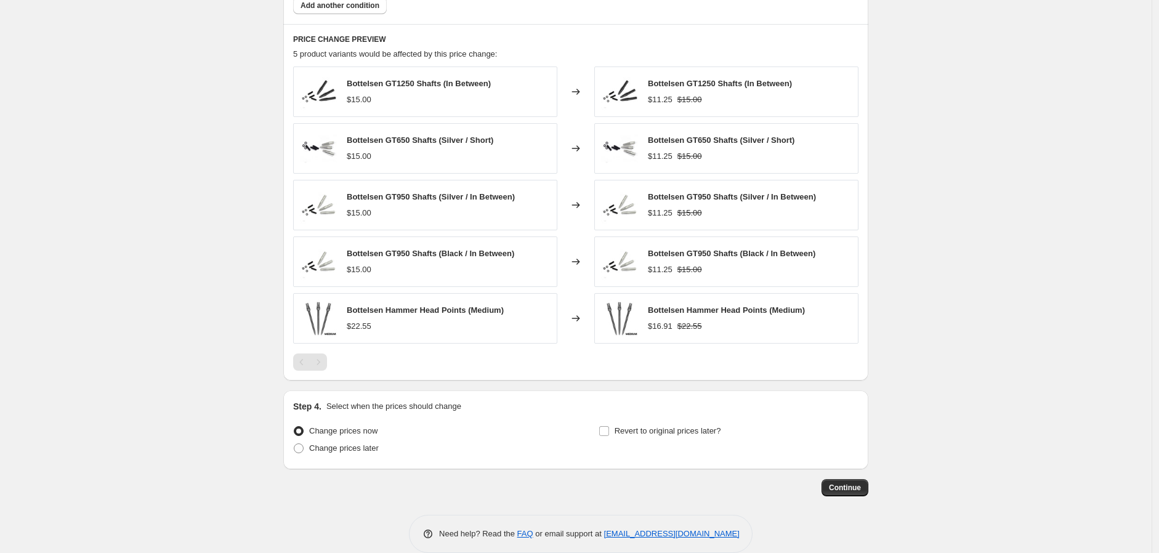
scroll to position [817, 0]
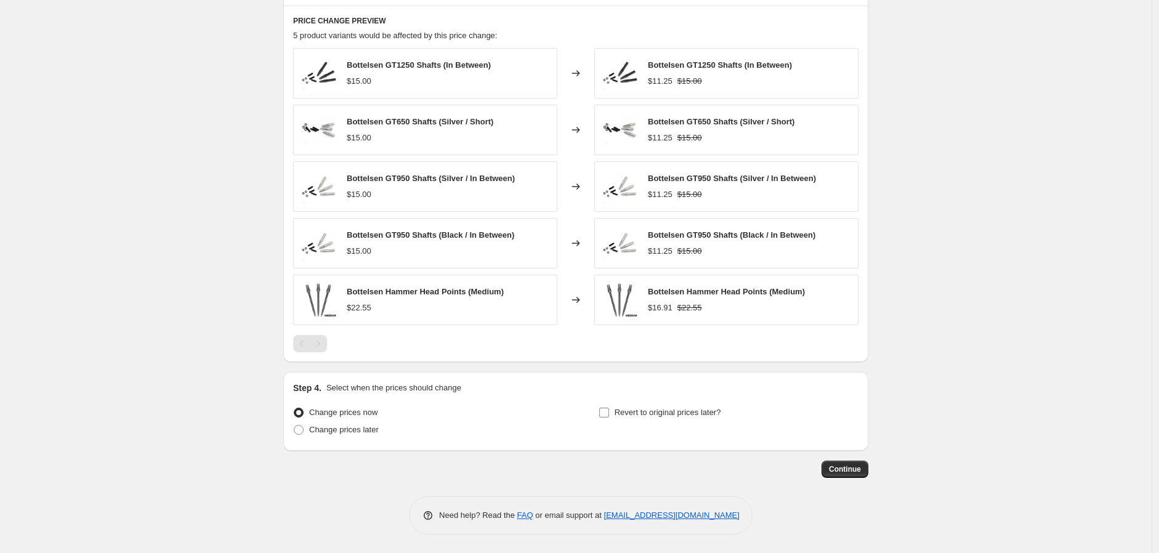
type input "-25.5"
click at [607, 413] on input "Revert to original prices later?" at bounding box center [604, 413] width 10 height 10
checkbox input "true"
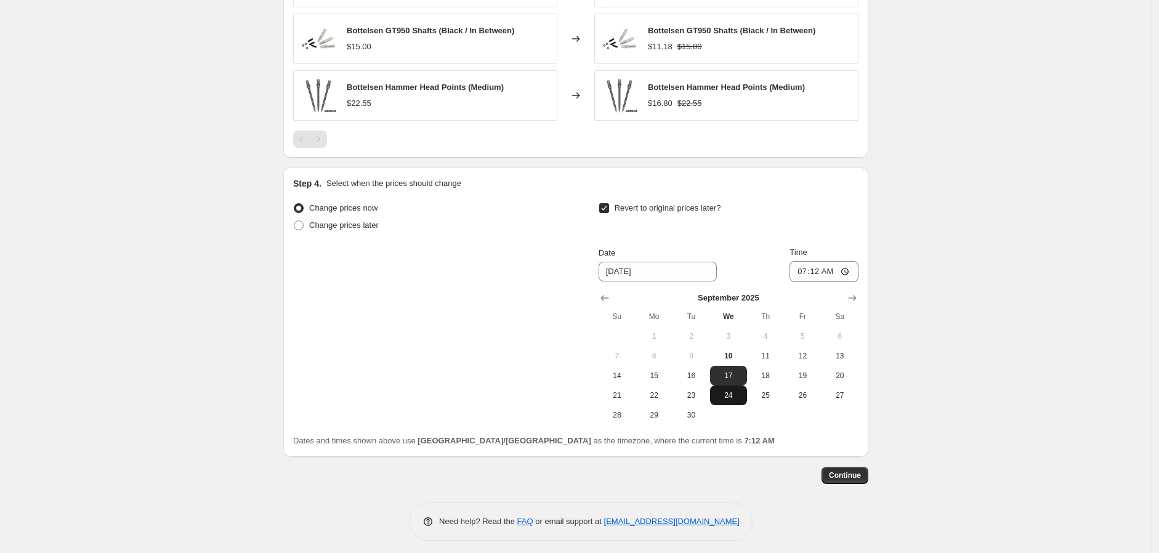
scroll to position [1023, 0]
click at [857, 292] on icon "Show next month, October 2025" at bounding box center [852, 296] width 12 height 12
click at [845, 354] on span "11" at bounding box center [840, 354] width 27 height 10
type input "[DATE]"
click at [847, 269] on input "07:12" at bounding box center [824, 269] width 69 height 21
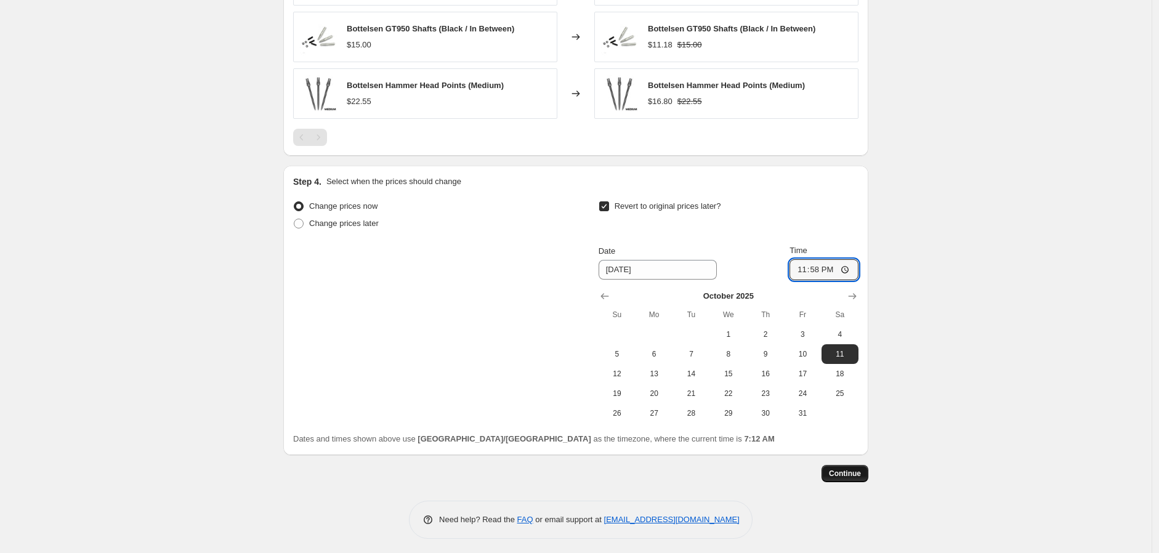
type input "23:58"
click at [846, 473] on span "Continue" at bounding box center [845, 474] width 32 height 10
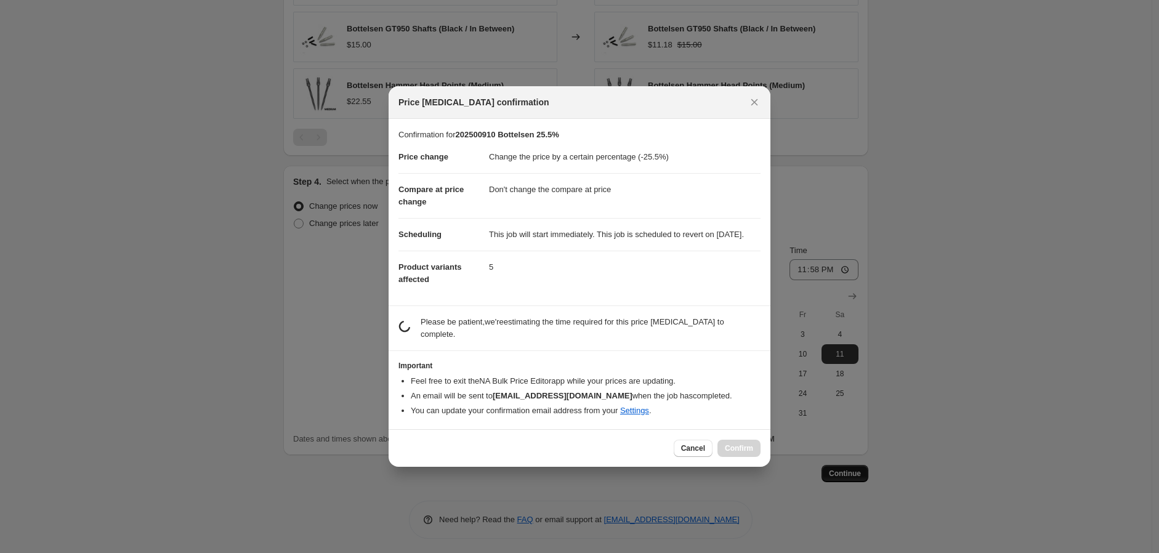
scroll to position [0, 0]
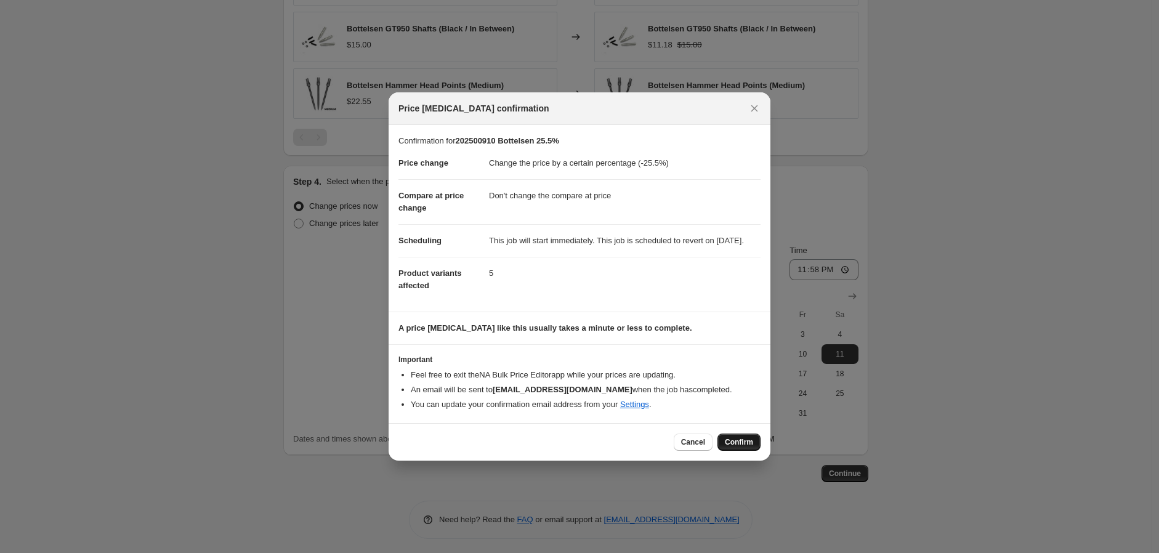
click at [736, 447] on span "Confirm" at bounding box center [739, 442] width 28 height 10
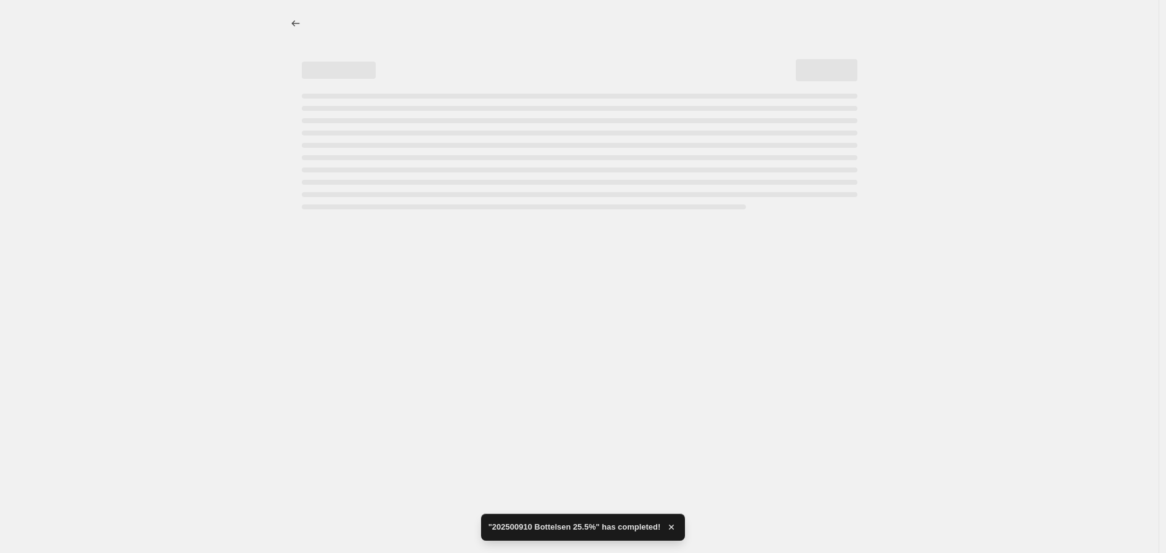
select select "percentage"
select select "no_change"
select select "vendor"
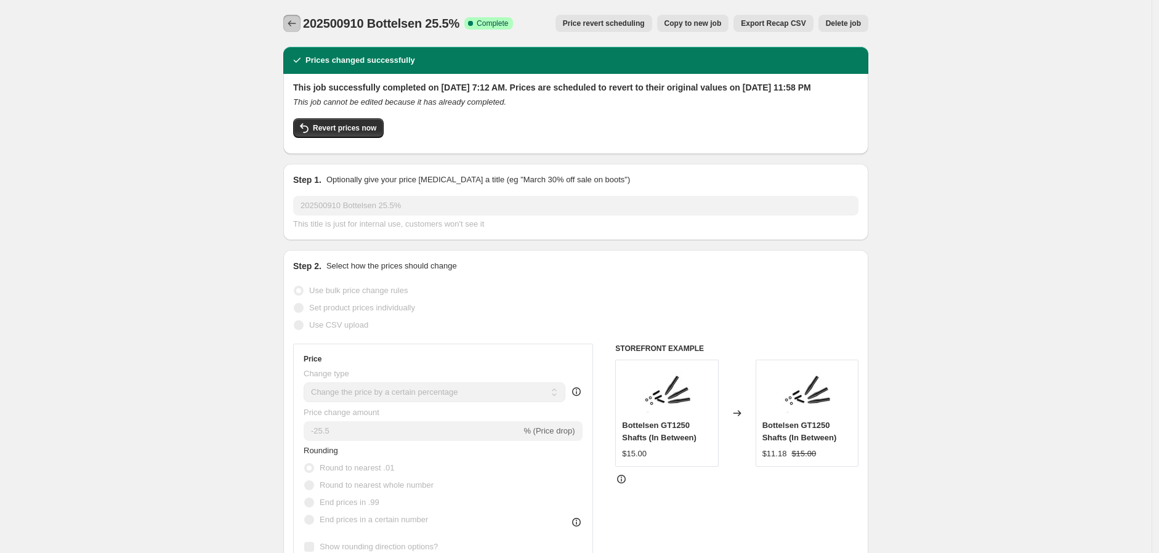
click at [291, 22] on icon "Price change jobs" at bounding box center [292, 23] width 12 height 12
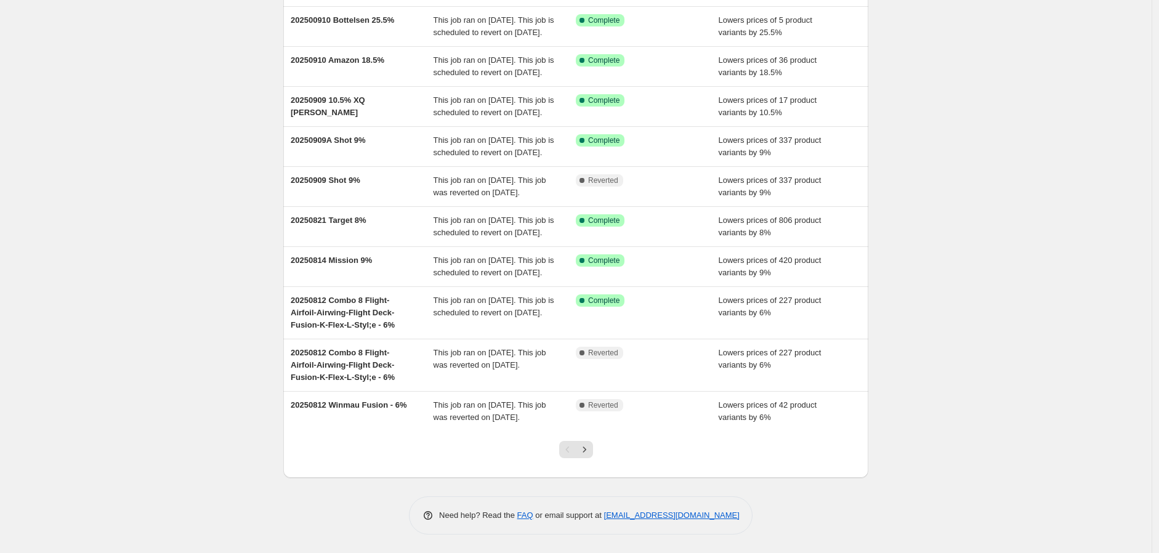
scroll to position [205, 0]
click at [586, 450] on icon "Next" at bounding box center [584, 450] width 12 height 12
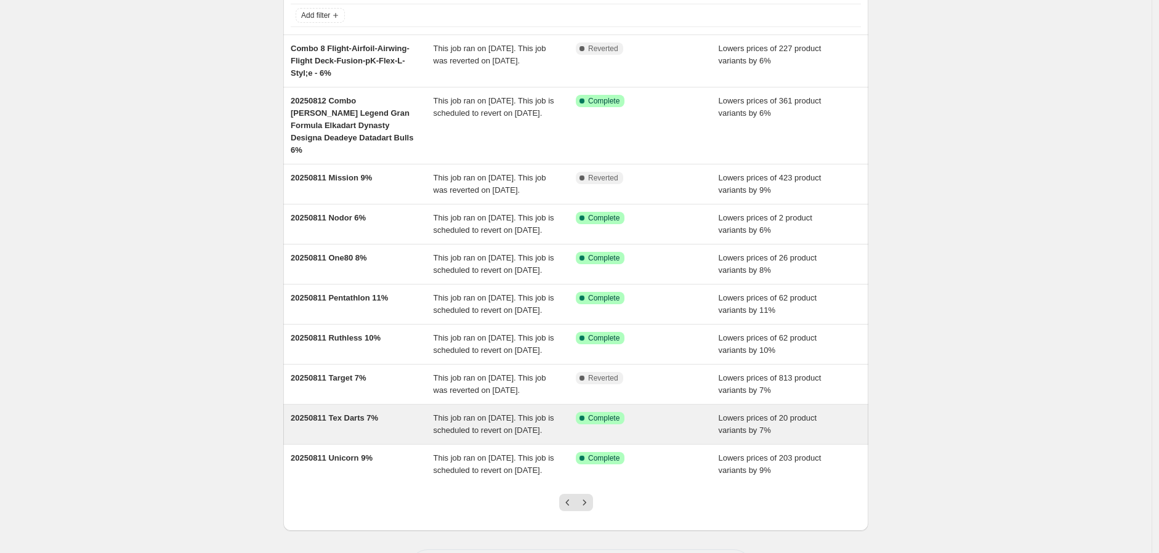
scroll to position [217, 0]
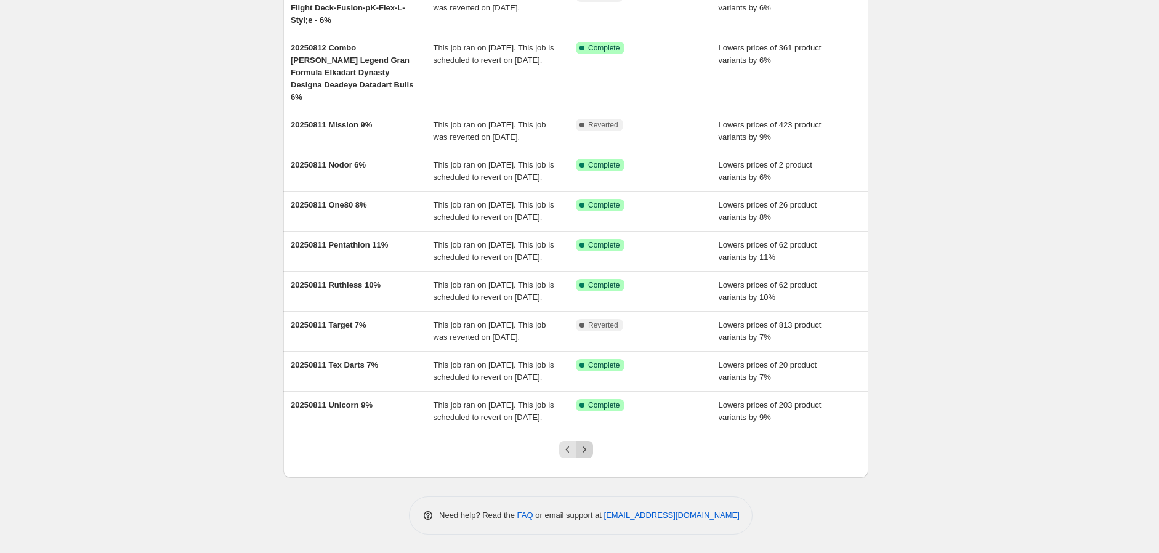
click at [589, 447] on icon "Next" at bounding box center [584, 450] width 12 height 12
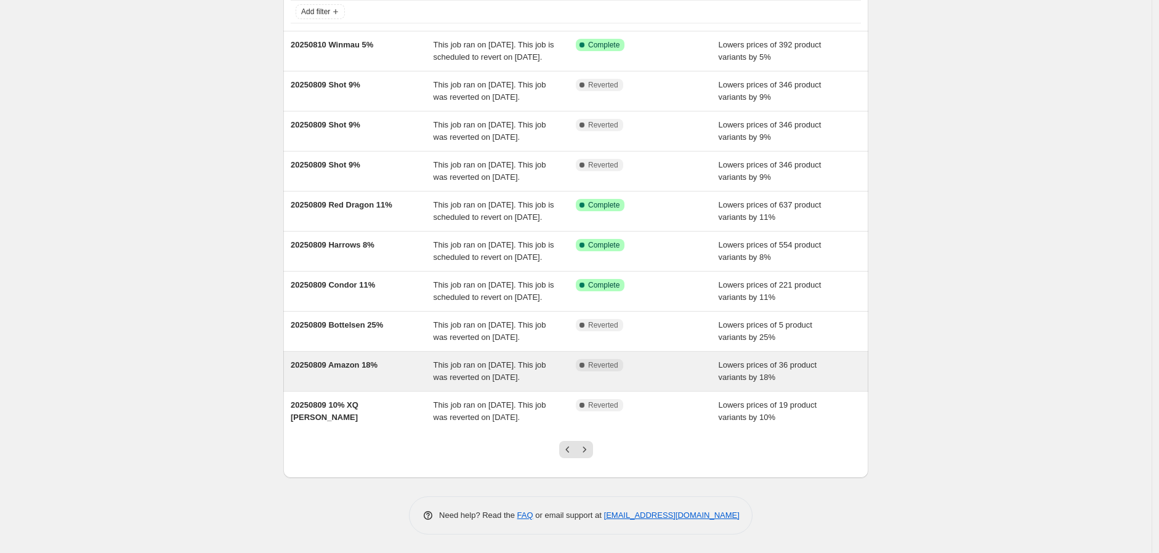
scroll to position [205, 0]
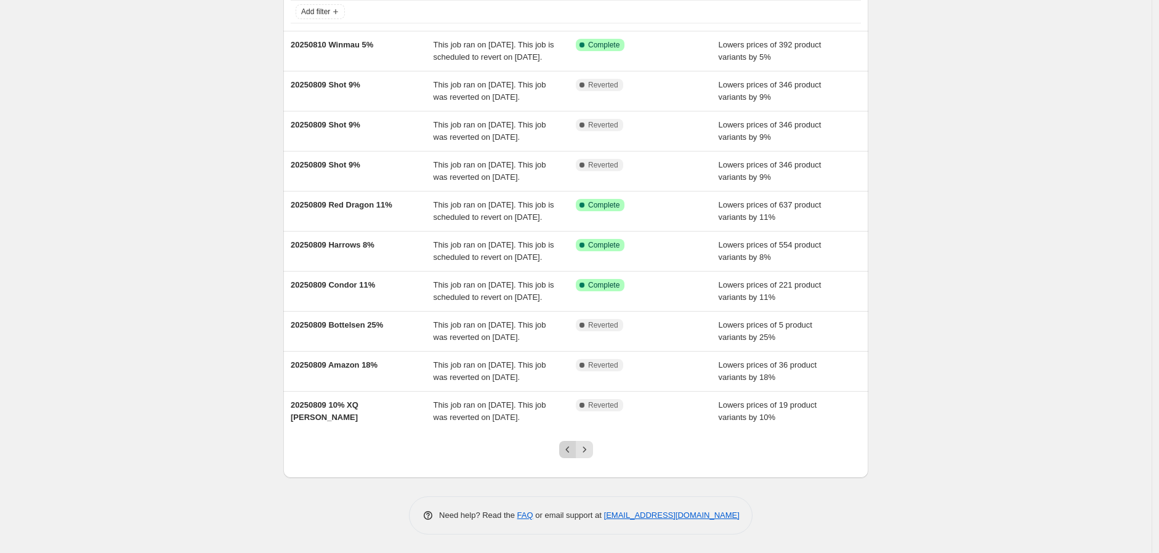
click at [570, 444] on icon "Previous" at bounding box center [568, 450] width 12 height 12
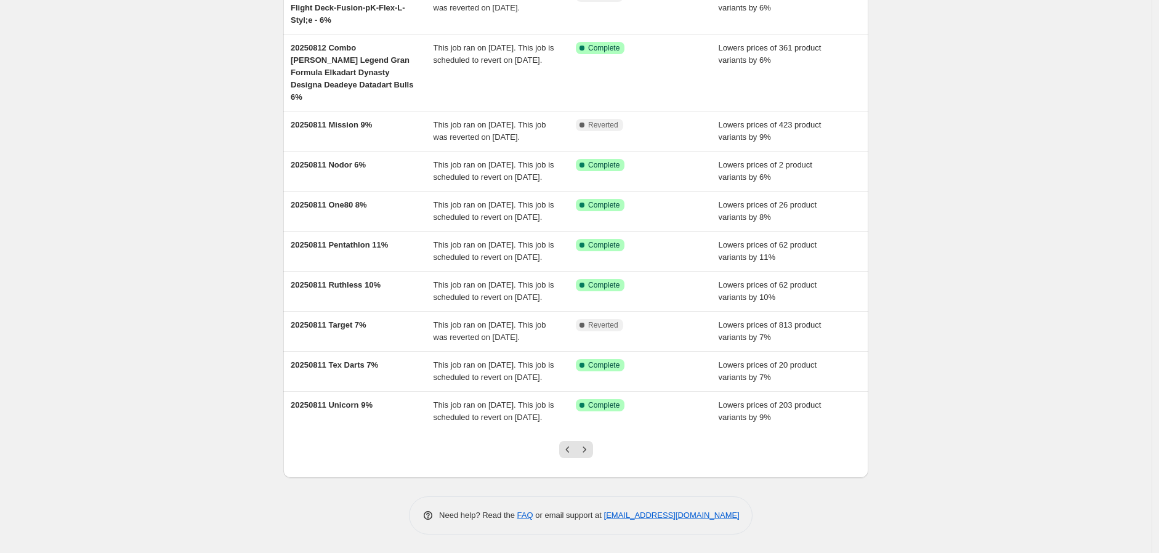
scroll to position [217, 0]
click at [566, 446] on icon "Previous" at bounding box center [568, 450] width 12 height 12
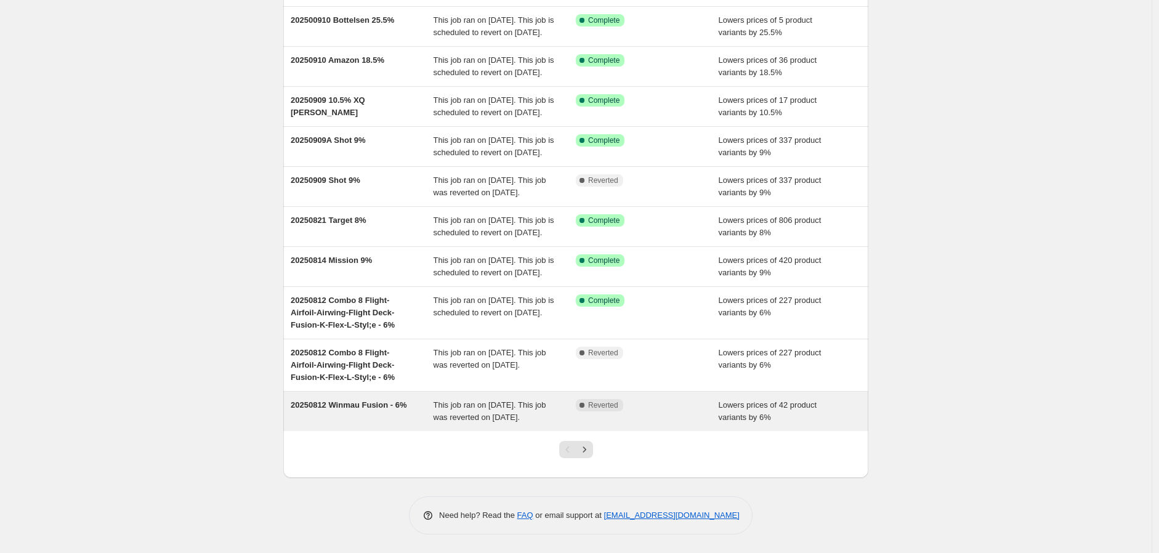
scroll to position [205, 0]
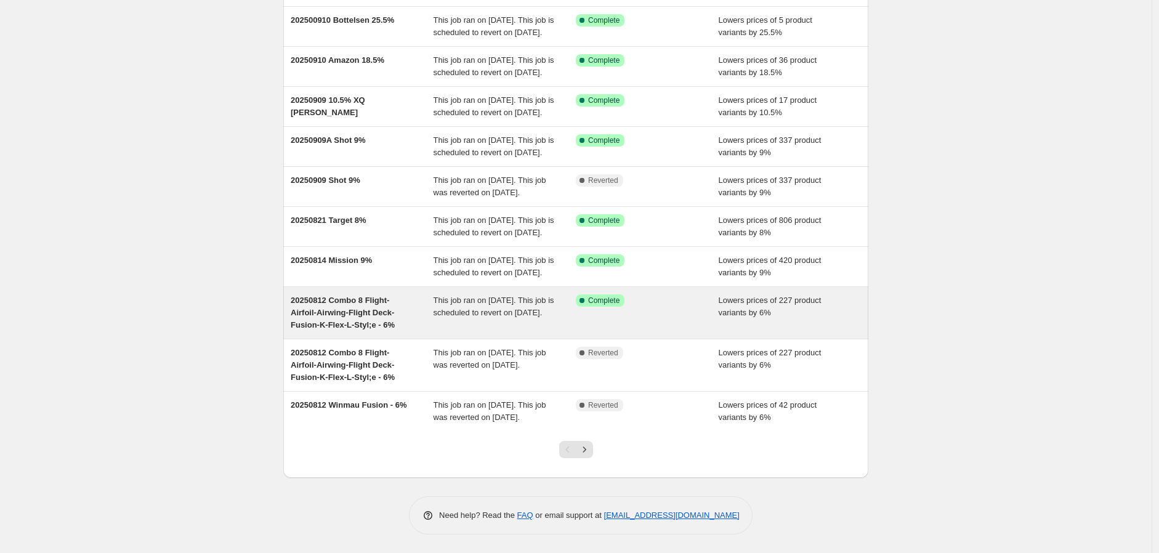
click at [349, 302] on span "20250812 Combo 8 Flight-Airfoil-Airwing-Flight Deck-Fusion-K-Flex-L-Styl;e - 6%" at bounding box center [343, 313] width 104 height 34
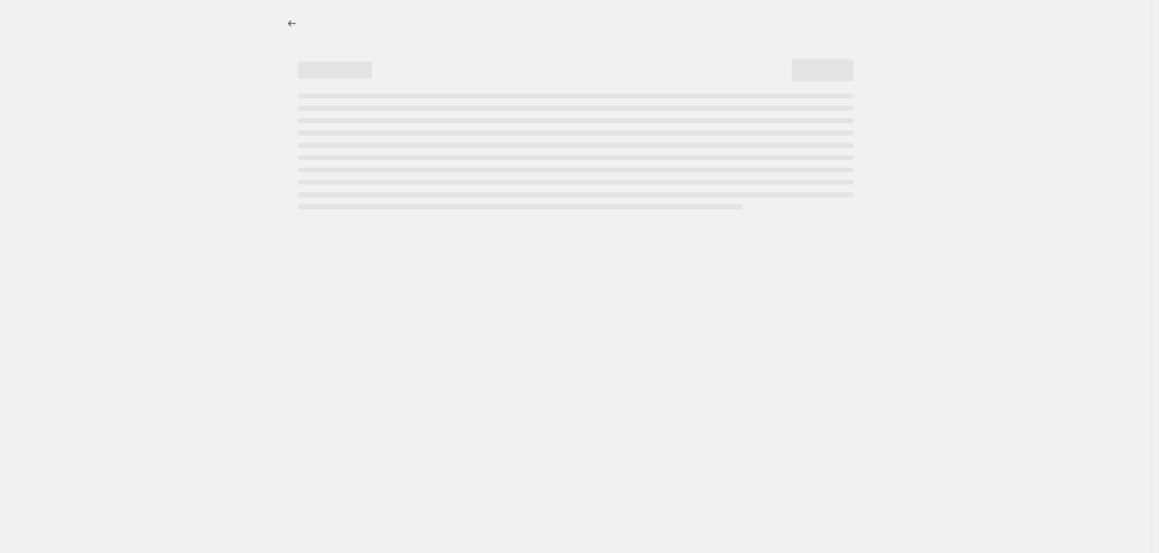
select select "percentage"
select select "no_change"
select select "vendor"
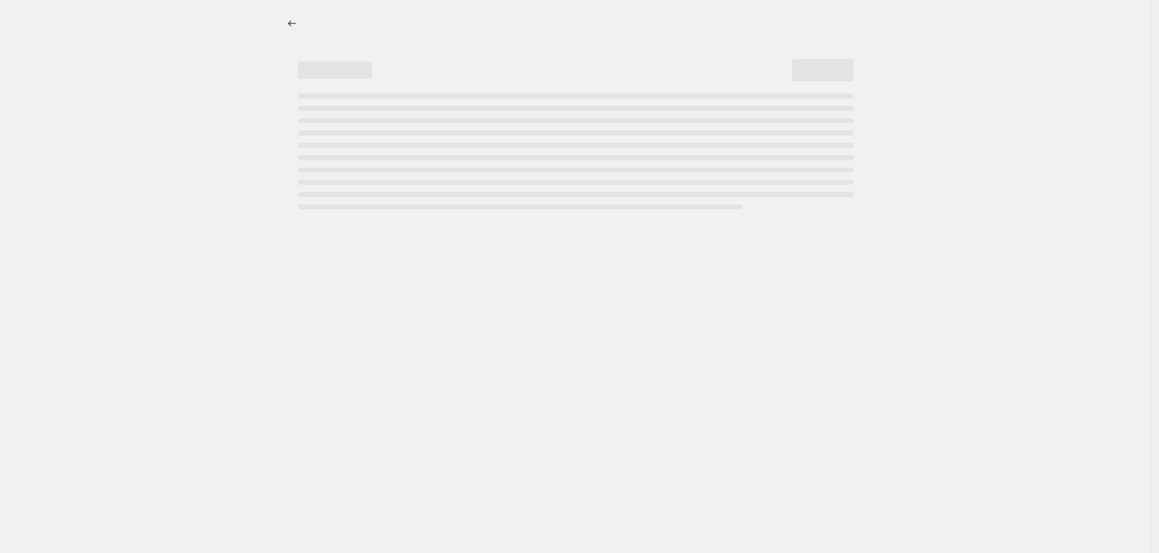
select select "vendor"
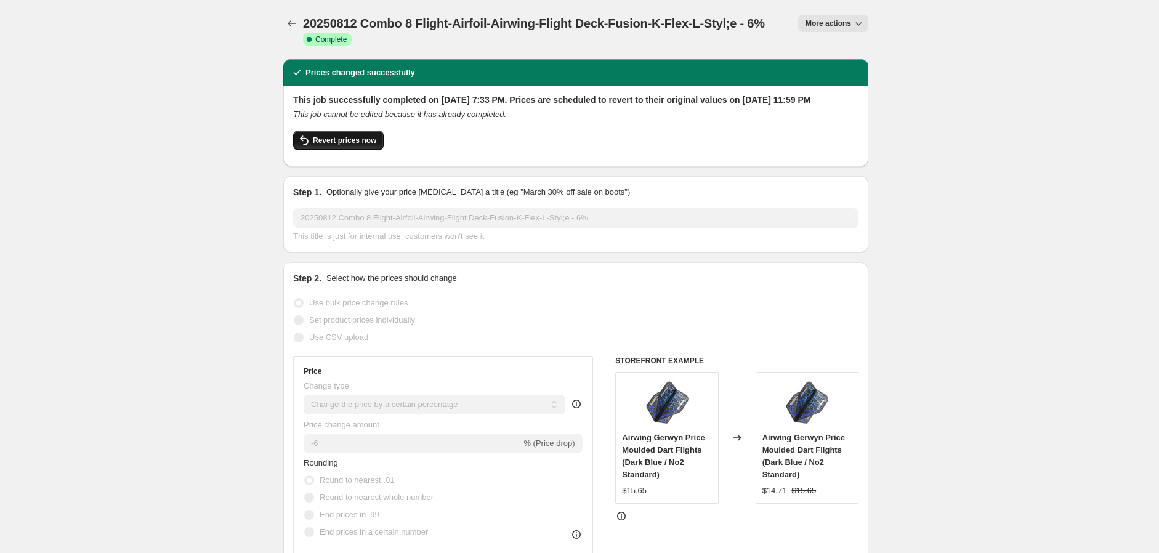
click at [345, 145] on span "Revert prices now" at bounding box center [344, 141] width 63 height 10
checkbox input "false"
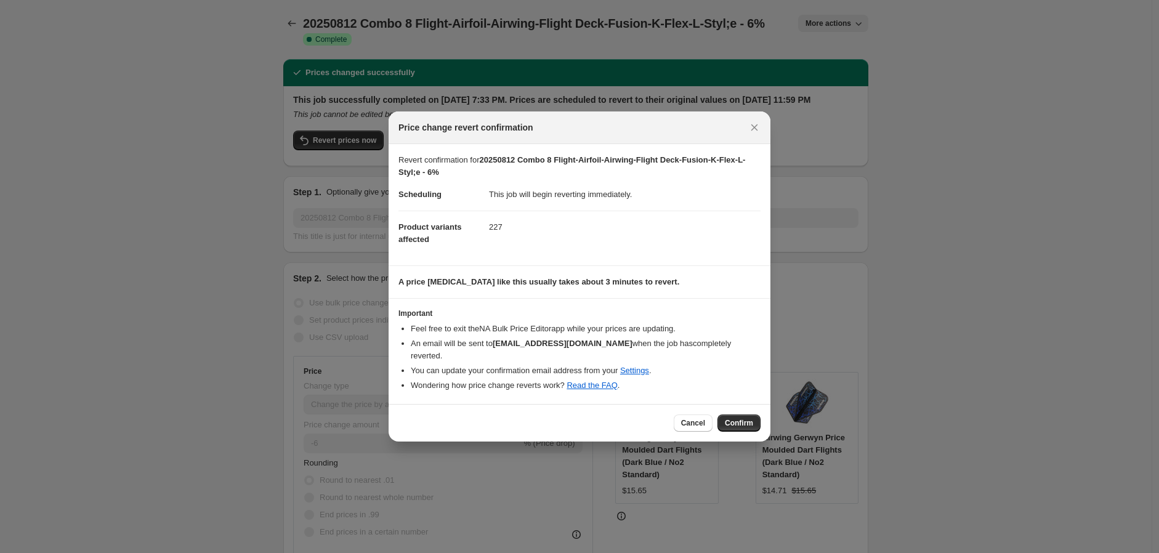
click at [740, 418] on span "Confirm" at bounding box center [739, 423] width 28 height 10
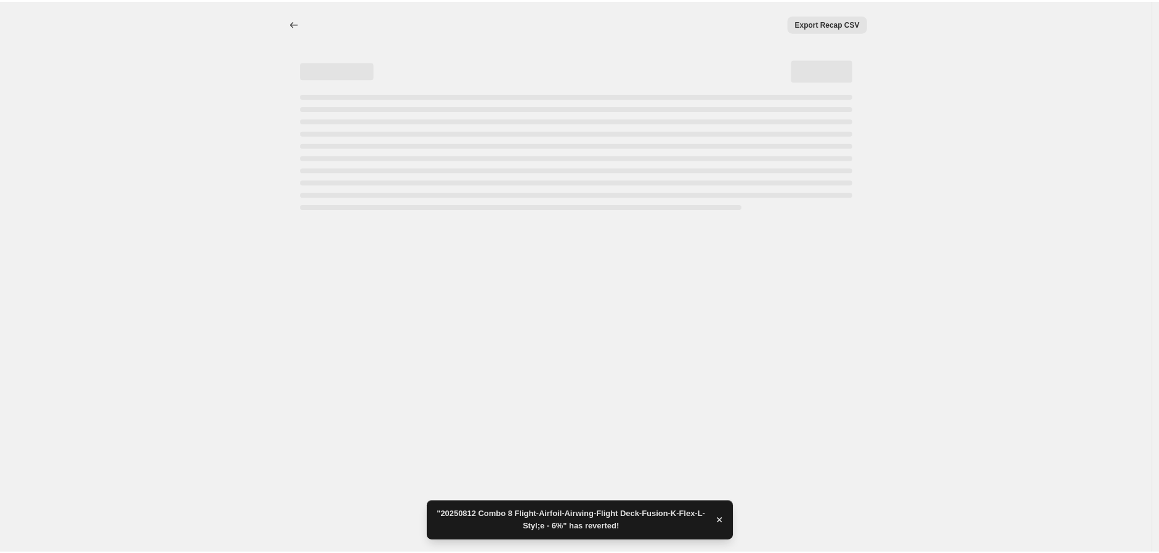
select select "percentage"
select select "no_change"
select select "vendor"
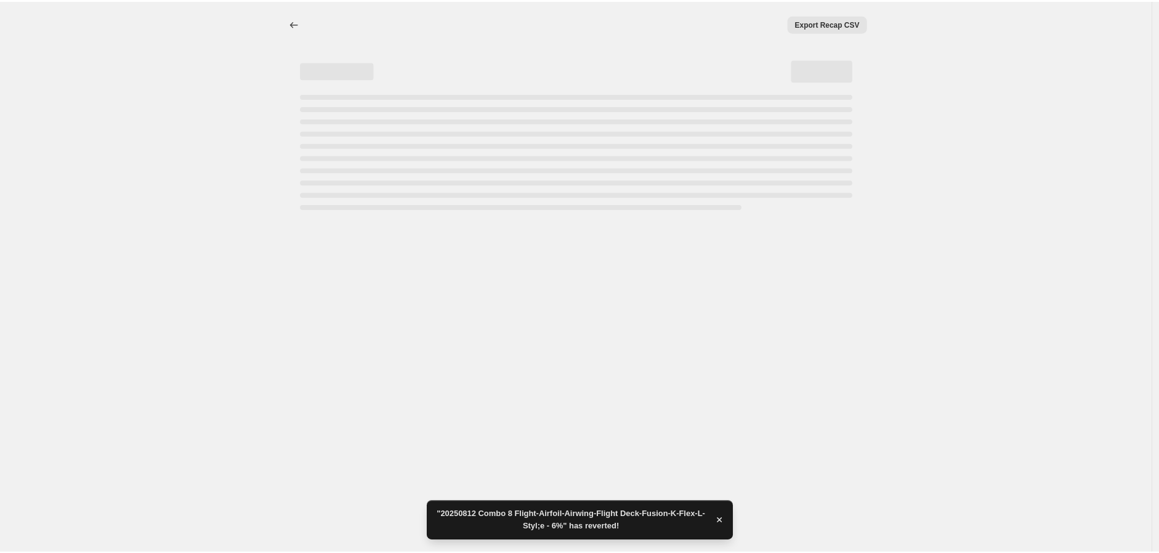
select select "vendor"
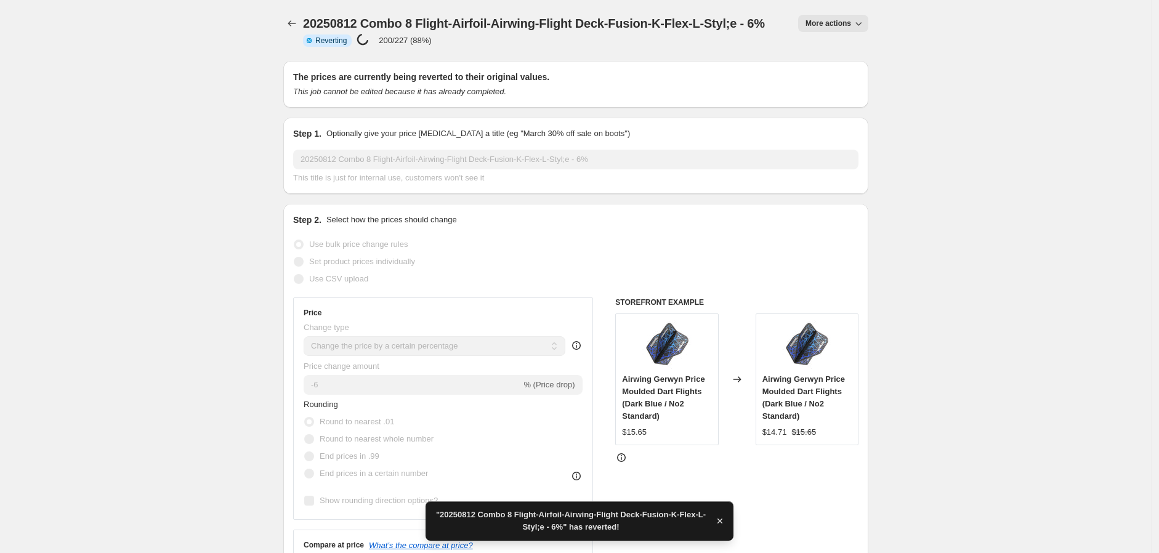
checkbox input "true"
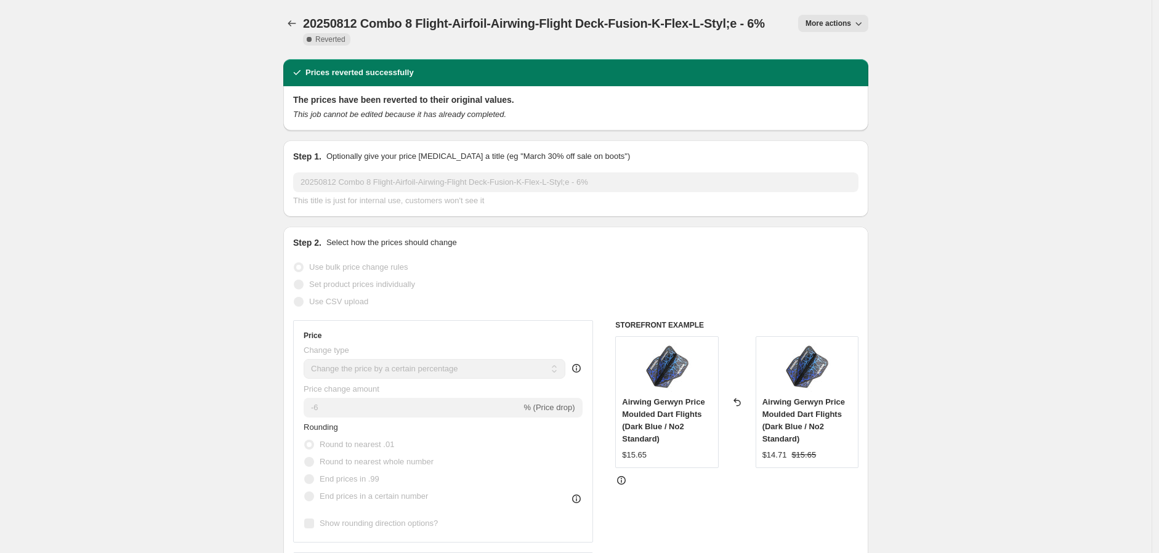
click at [865, 22] on icon "button" at bounding box center [859, 23] width 12 height 12
click at [848, 46] on span "Copy to new job" at bounding box center [839, 48] width 57 height 9
select select "percentage"
select select "no_change"
select select "vendor"
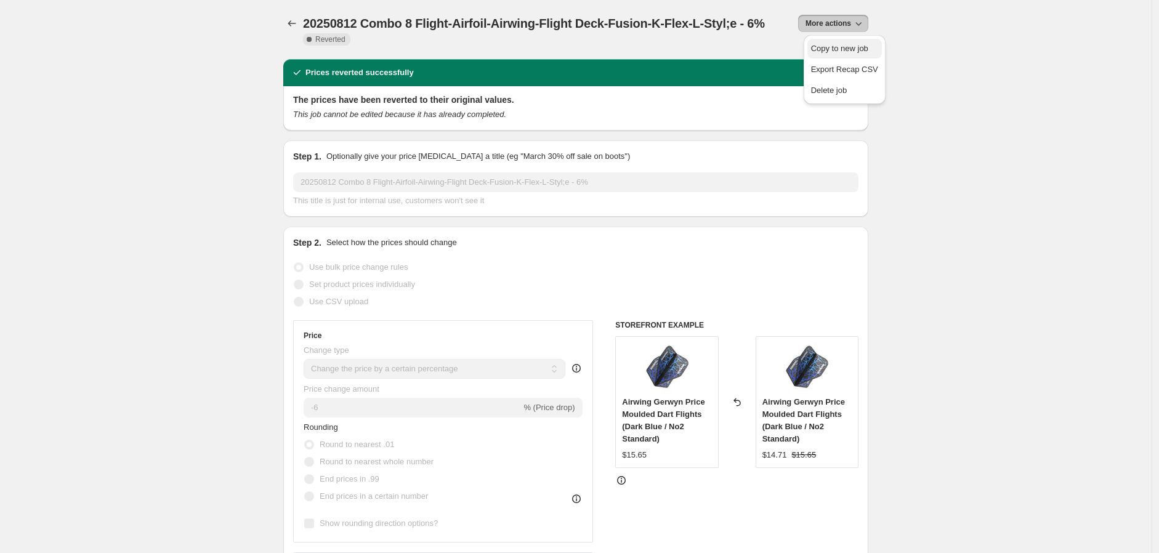
select select "vendor"
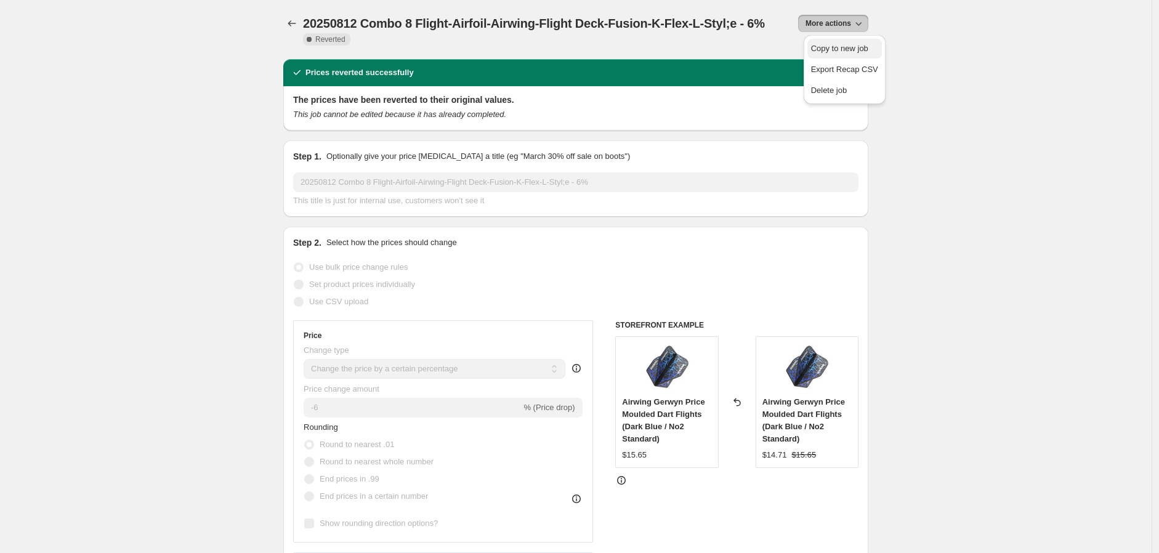
select select "vendor"
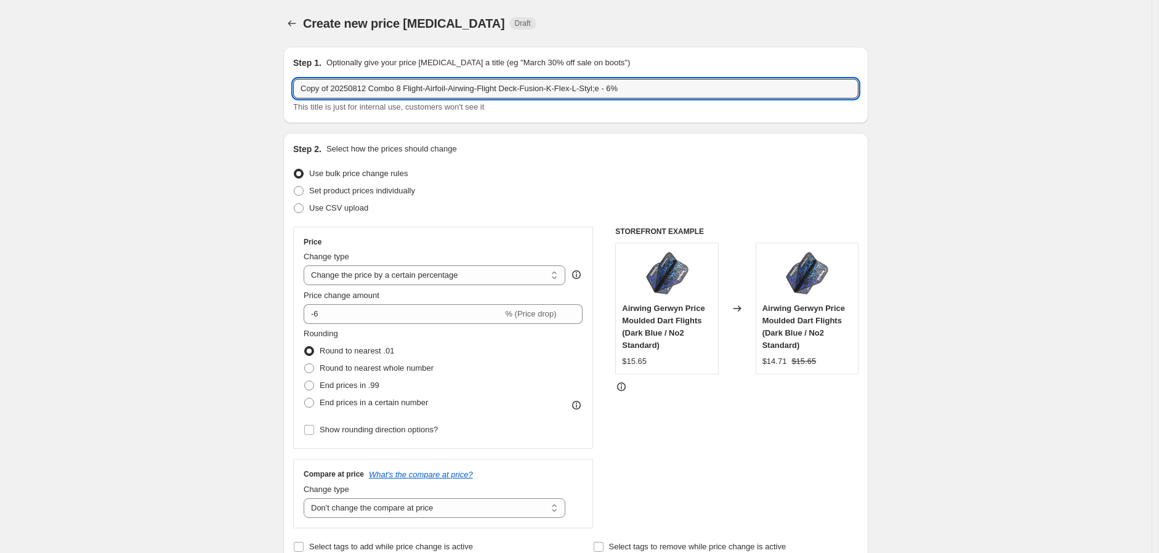
drag, startPoint x: 335, startPoint y: 87, endPoint x: 245, endPoint y: 83, distance: 90.7
click at [325, 89] on input "20250812 Combo 8 Flight-Airfoil-Airwing-Flight Deck-Fusion-K-Flex-L-Styl;e - 6%" at bounding box center [576, 89] width 566 height 20
click at [596, 90] on input "20250910812 Combo 8 Flight-Airfoil-Airwing-Flight Deck-Fusion-K-Flex-L-Styl;e -…" at bounding box center [576, 89] width 566 height 20
type input "20250910812 Combo 8 Flight-Airfoil-Airwing-Flight Deck-Fusion-K-Flex-L-Styl;e -…"
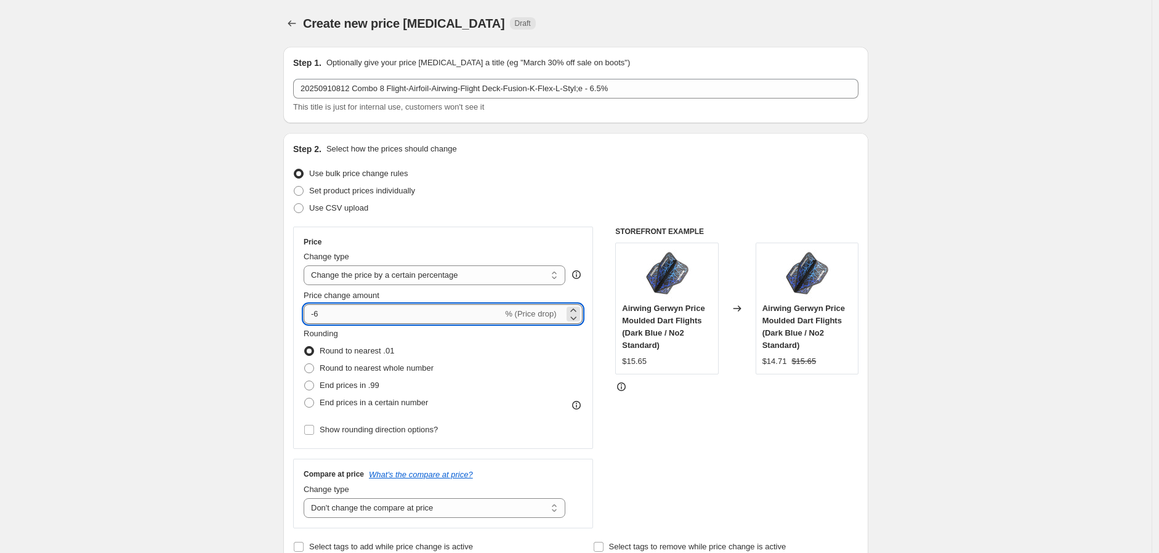
click at [335, 320] on input "-6" at bounding box center [403, 314] width 199 height 20
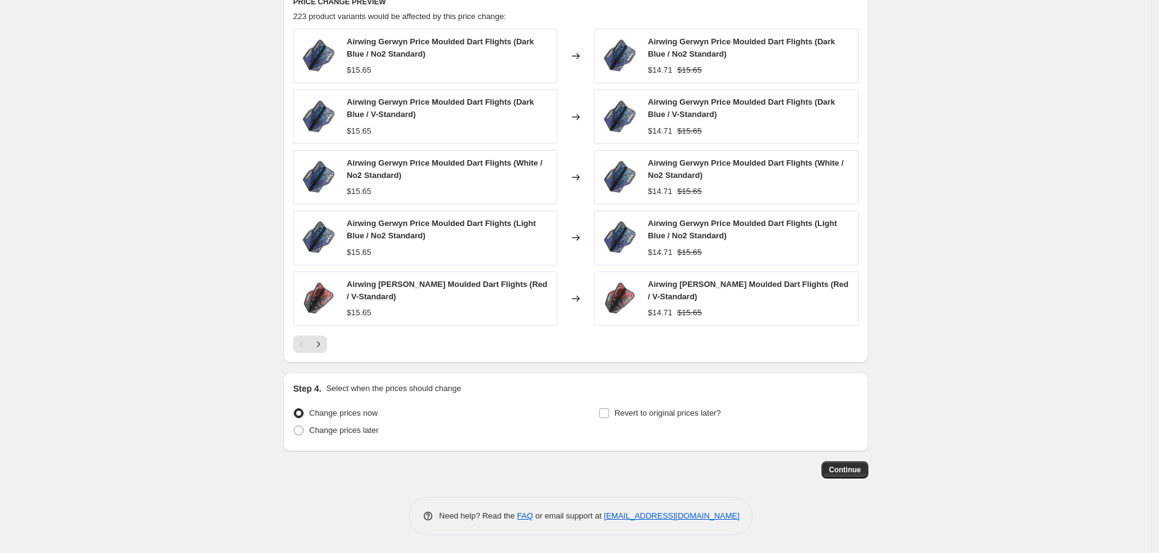
scroll to position [1000, 0]
type input "-6.5"
click at [607, 412] on input "Revert to original prices later?" at bounding box center [604, 413] width 10 height 10
checkbox input "true"
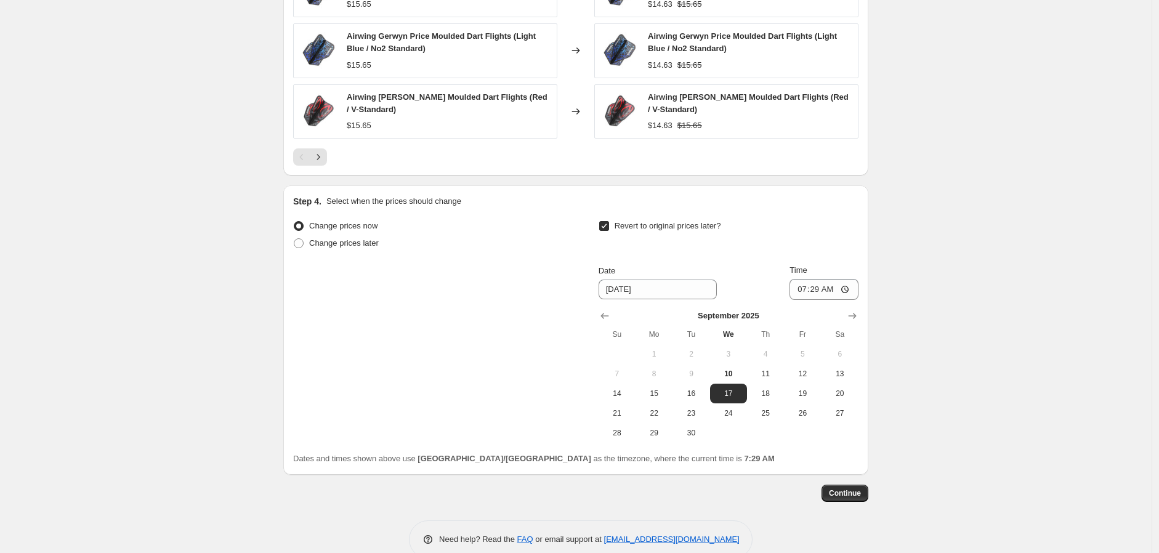
scroll to position [1206, 0]
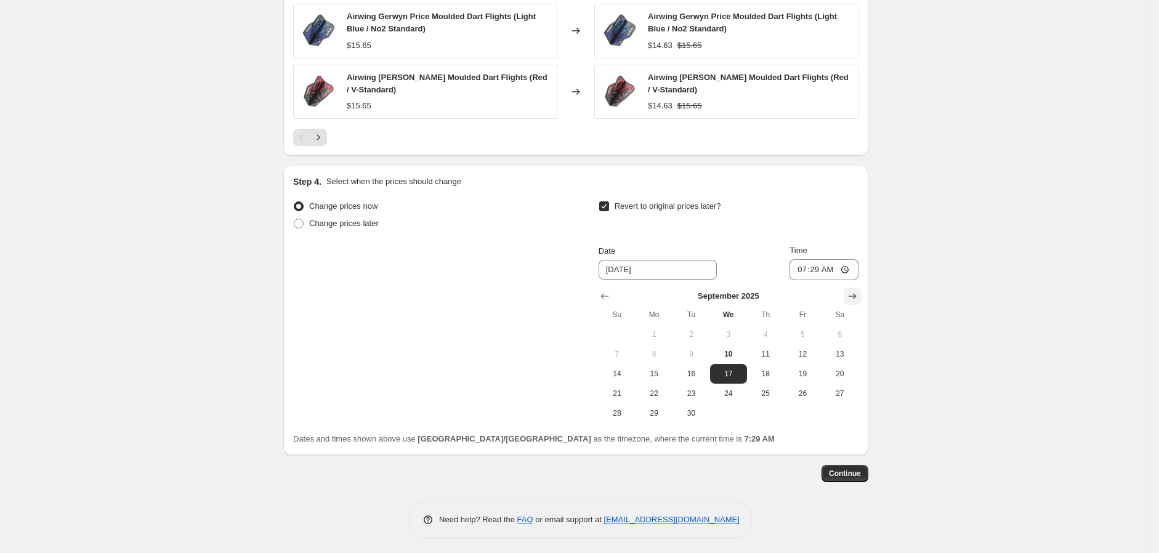
click at [859, 293] on icon "Show next month, October 2025" at bounding box center [852, 296] width 12 height 12
click at [625, 375] on span "12" at bounding box center [617, 374] width 27 height 10
type input "[DATE]"
click at [851, 268] on input "07:29" at bounding box center [824, 269] width 69 height 21
type input "23:59"
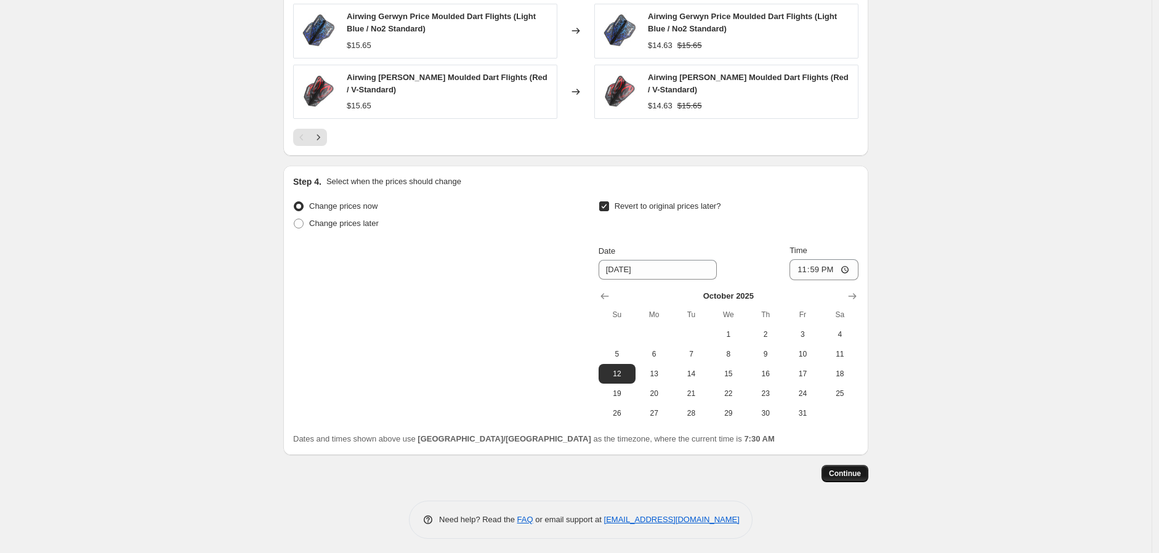
click at [853, 470] on span "Continue" at bounding box center [845, 474] width 32 height 10
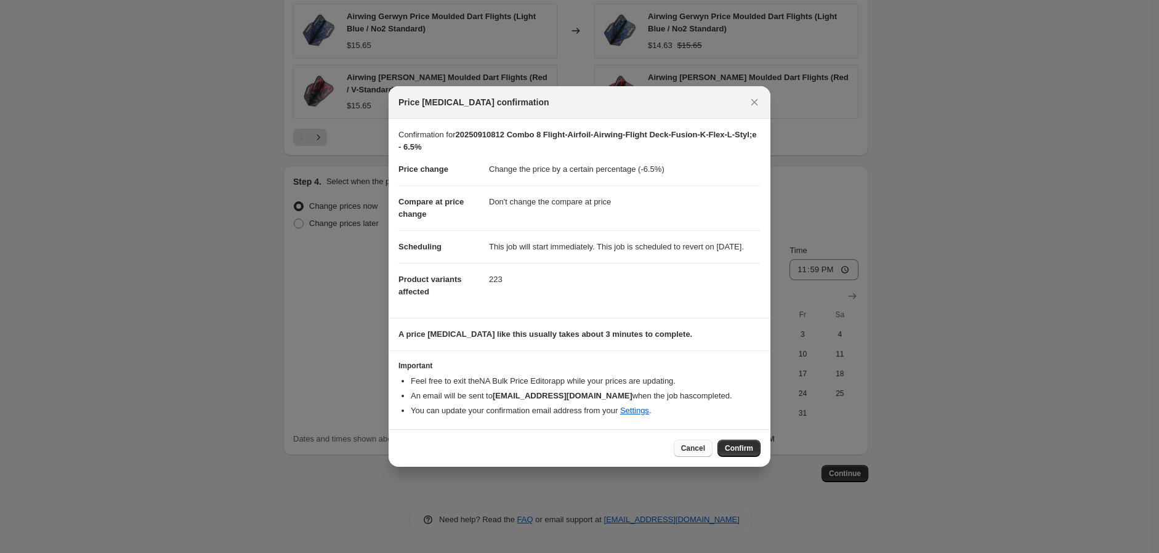
click at [691, 452] on span "Cancel" at bounding box center [693, 449] width 24 height 10
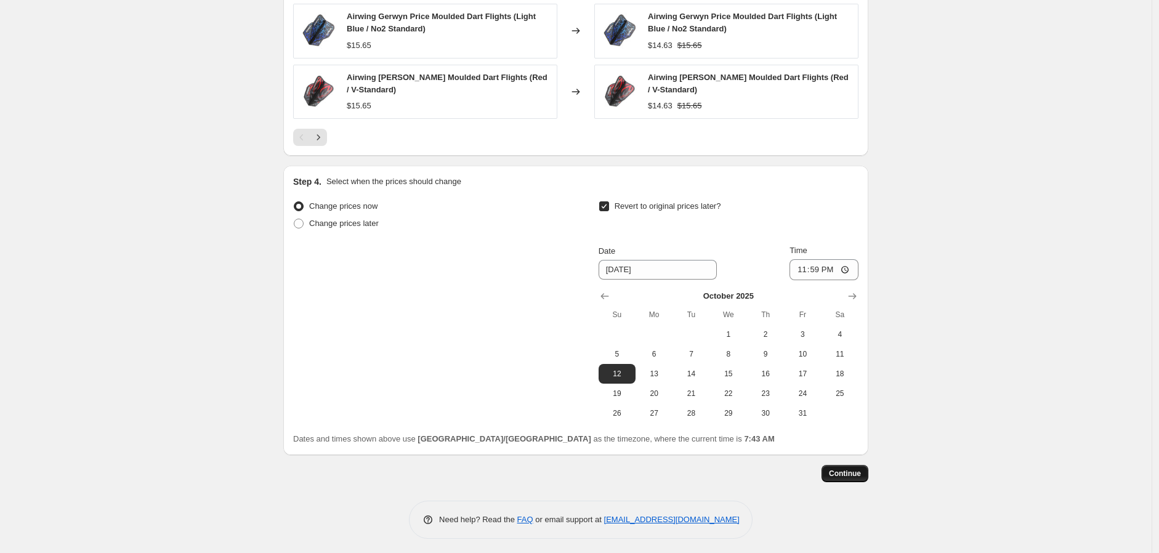
click at [842, 471] on span "Continue" at bounding box center [845, 474] width 32 height 10
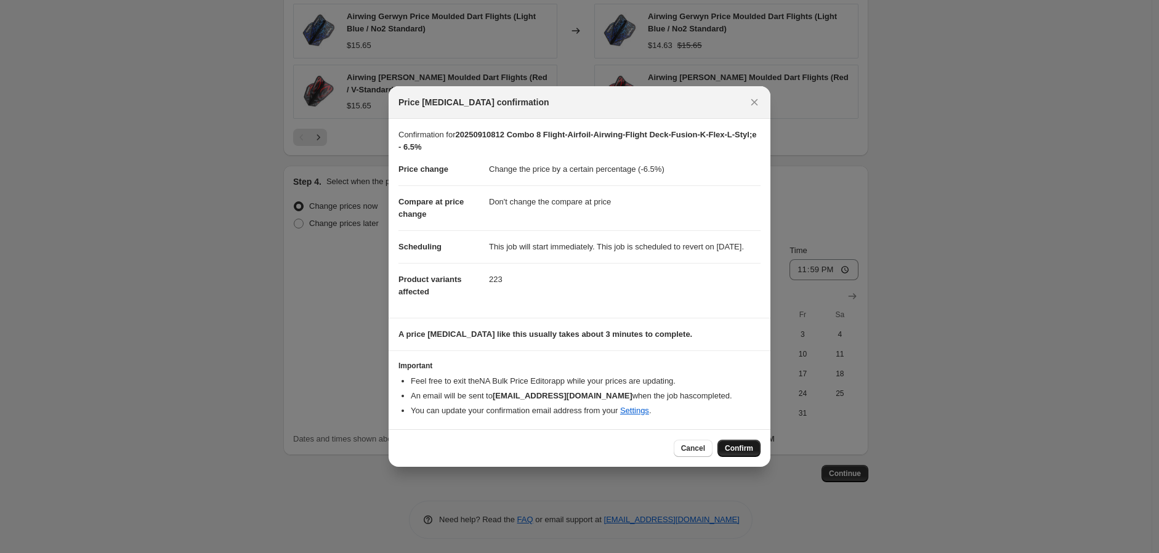
click at [739, 450] on span "Confirm" at bounding box center [739, 449] width 28 height 10
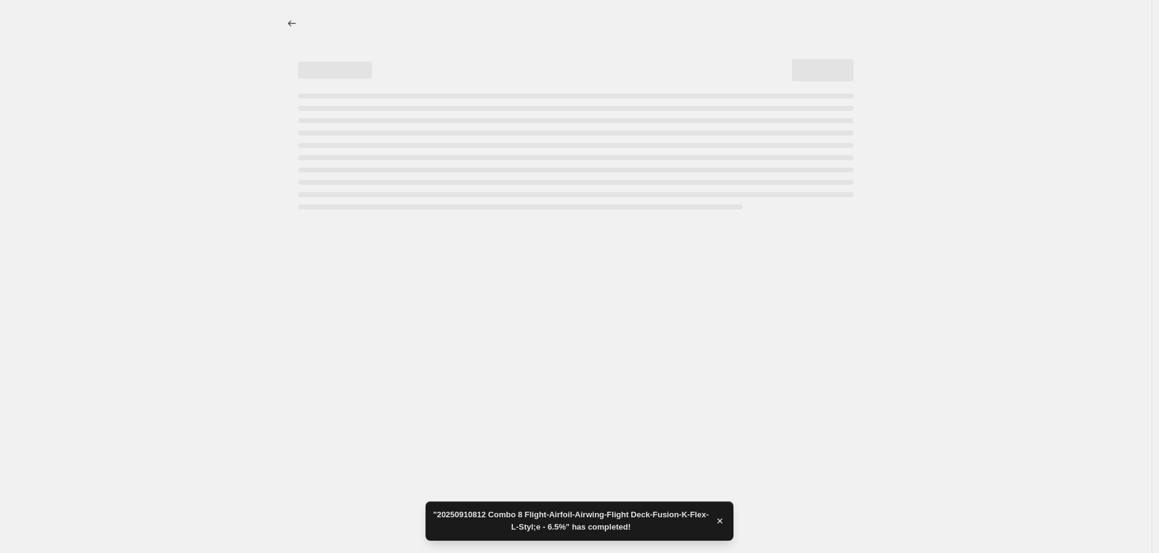
select select "percentage"
select select "no_change"
select select "vendor"
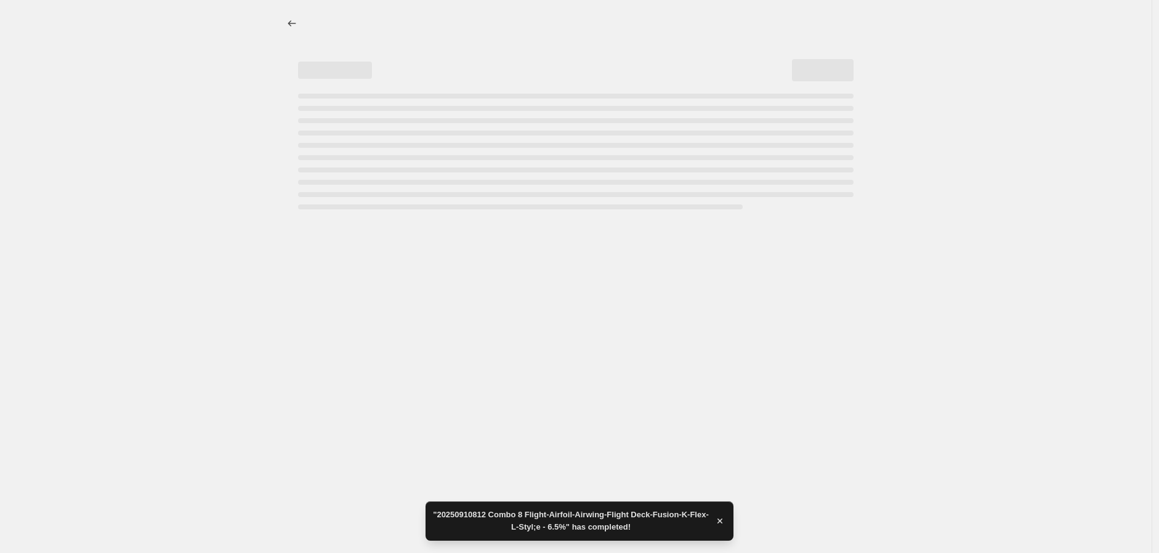
select select "vendor"
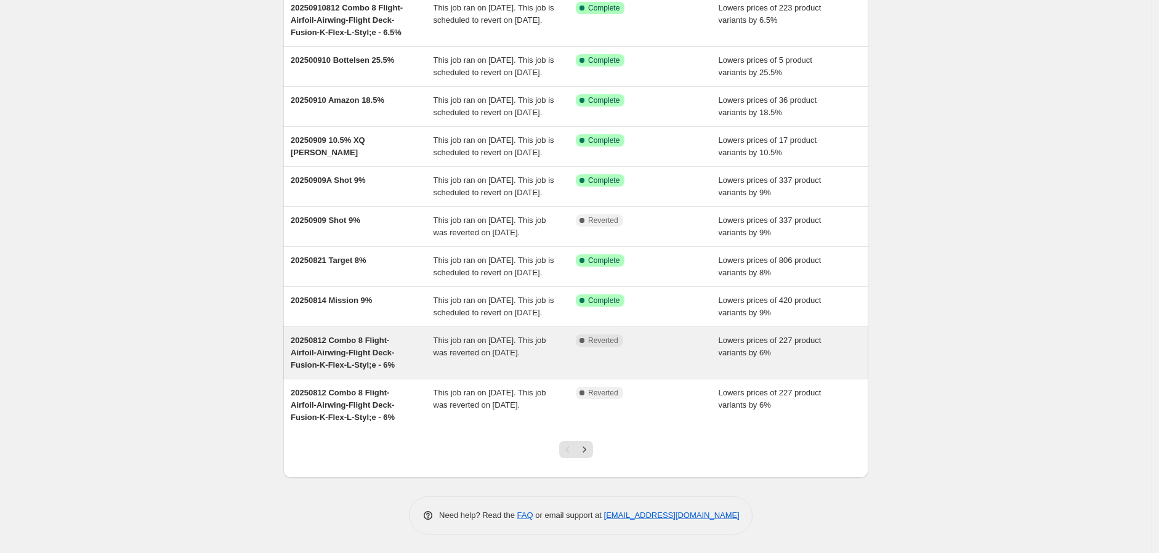
scroll to position [205, 0]
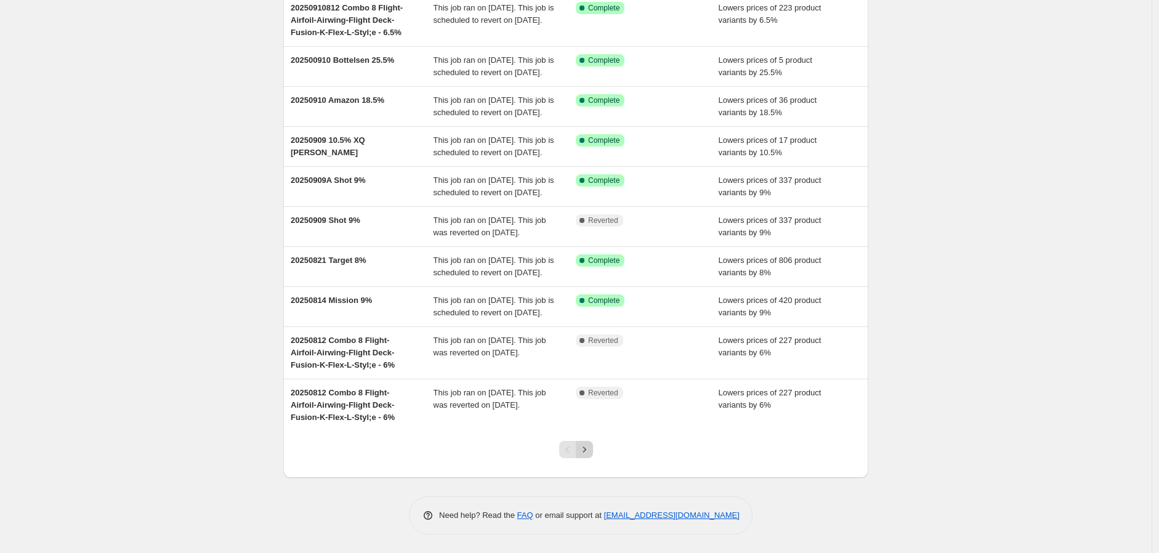
click at [589, 448] on icon "Next" at bounding box center [584, 450] width 12 height 12
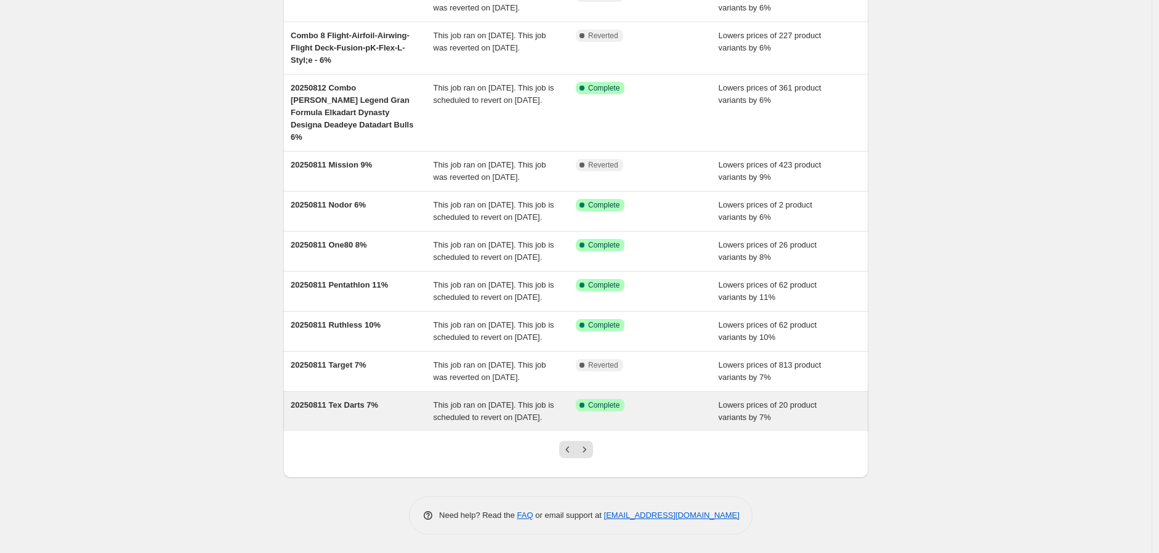
scroll to position [217, 0]
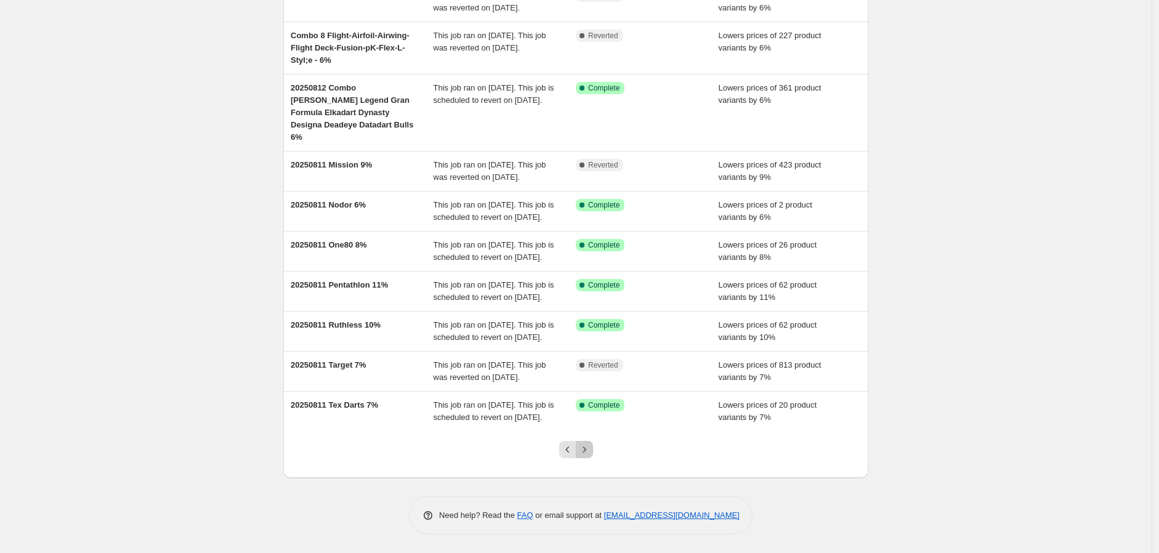
click at [588, 451] on icon "Next" at bounding box center [584, 450] width 12 height 12
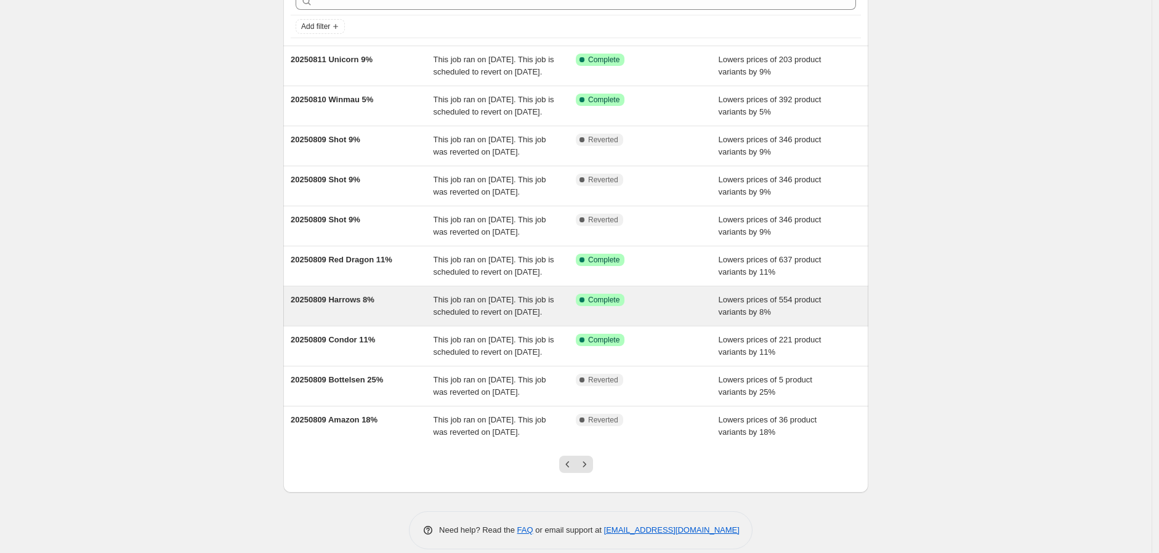
scroll to position [205, 0]
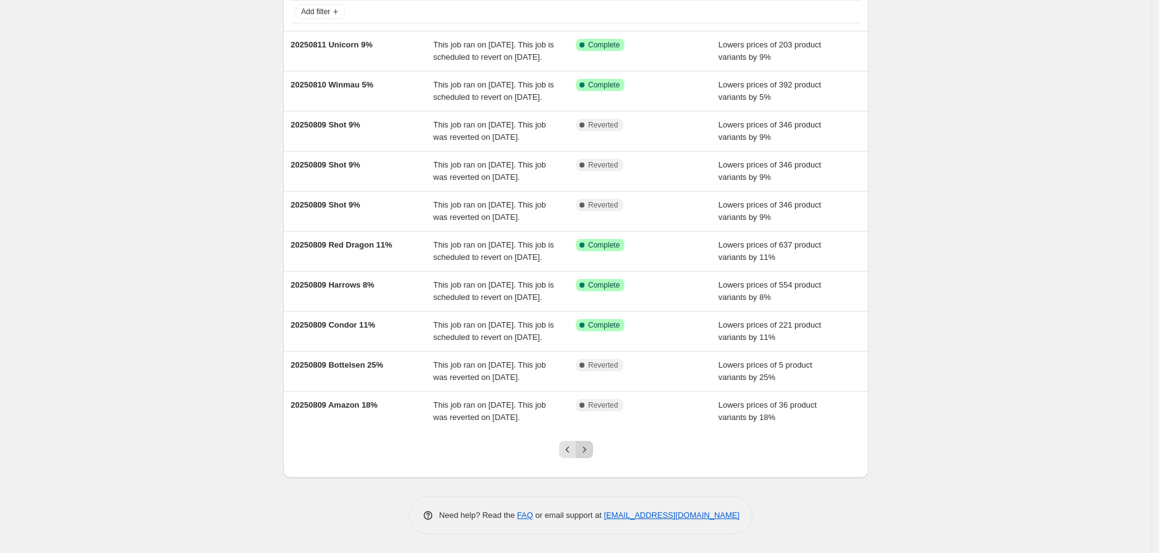
click at [589, 445] on icon "Next" at bounding box center [584, 450] width 12 height 12
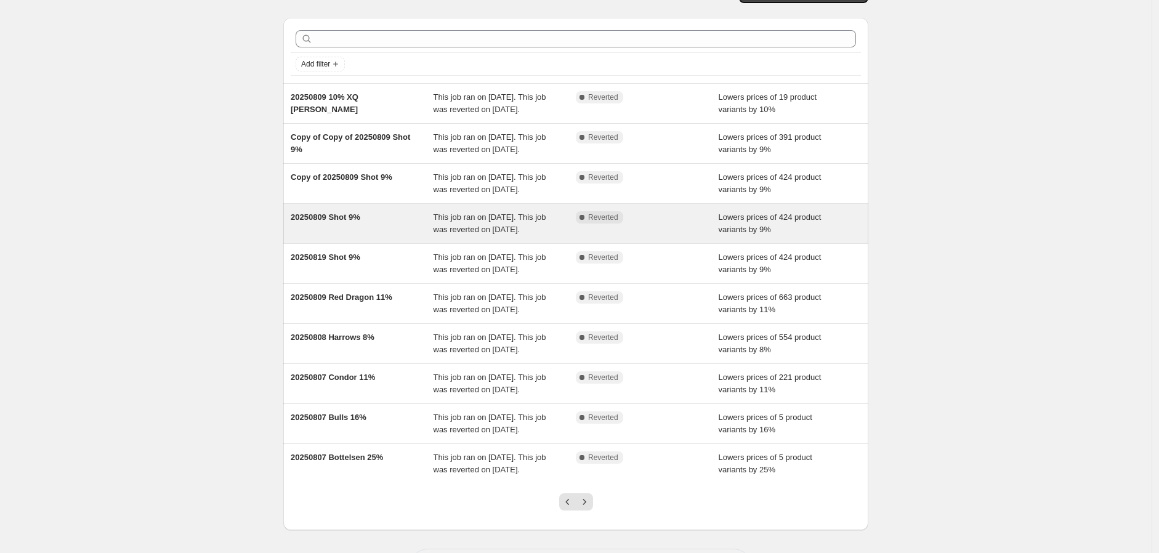
scroll to position [0, 0]
